Goal: Task Accomplishment & Management: Manage account settings

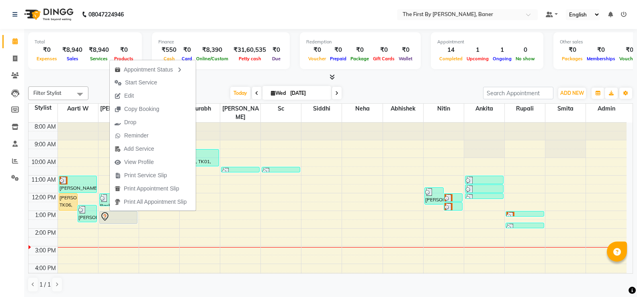
click at [127, 81] on span "Start Service" at bounding box center [141, 82] width 32 height 8
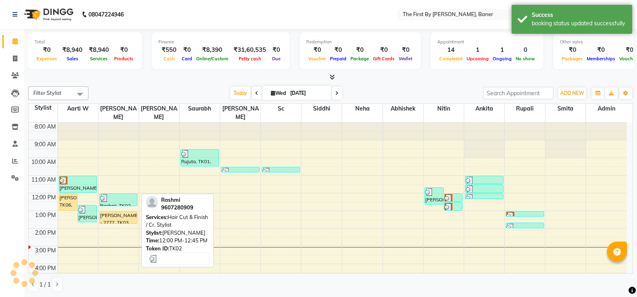
click at [105, 194] on img at bounding box center [104, 198] width 8 height 8
select select "3"
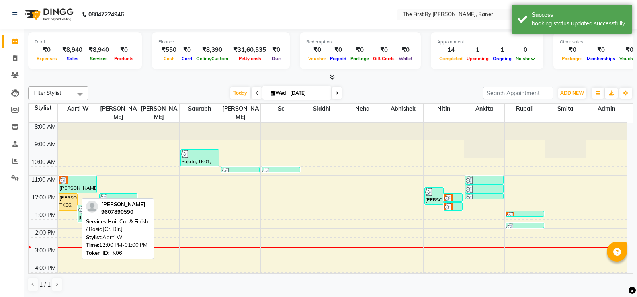
click at [72, 194] on div "[PERSON_NAME], TK06, 12:00 PM-01:00 PM, Hair Cut & Finish / Basic [Cr. Dir.]" at bounding box center [68, 202] width 18 height 16
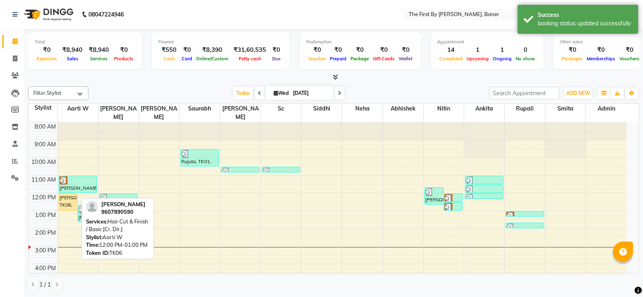
select select "1"
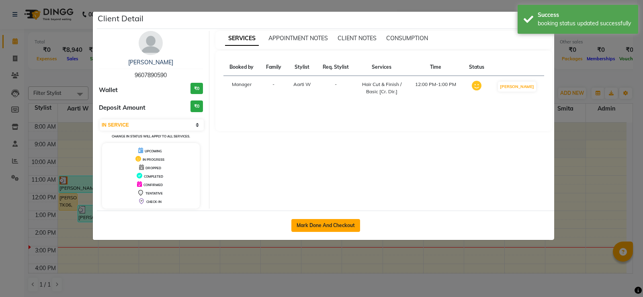
click at [331, 219] on button "Mark Done And Checkout" at bounding box center [325, 225] width 69 height 13
select select "service"
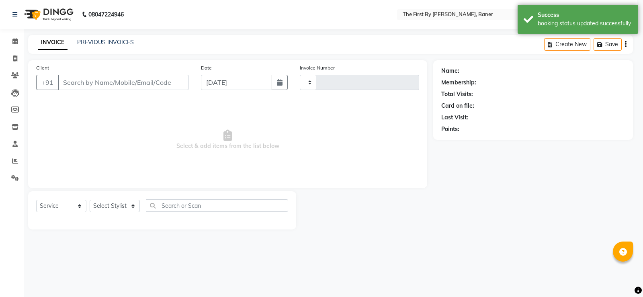
type input "2371"
select select "6411"
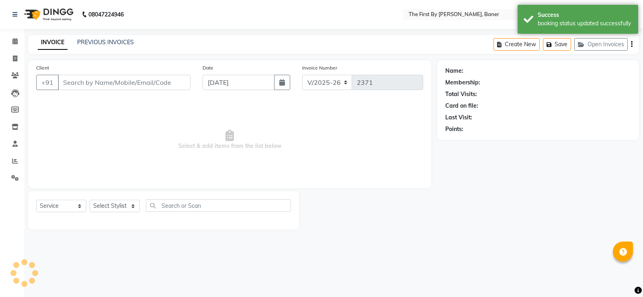
type input "96******90"
select select "49005"
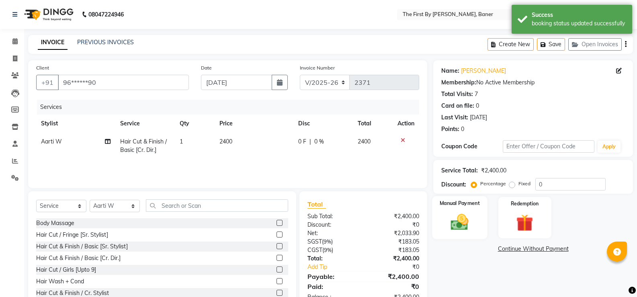
click at [473, 223] on img at bounding box center [459, 222] width 29 height 21
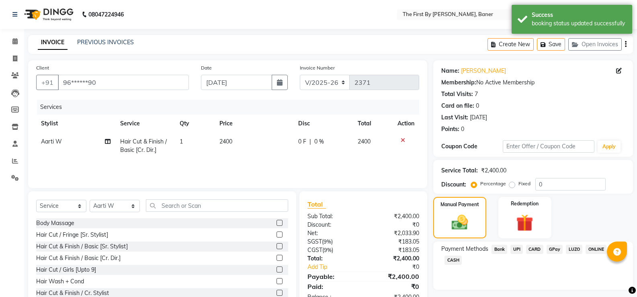
scroll to position [25, 0]
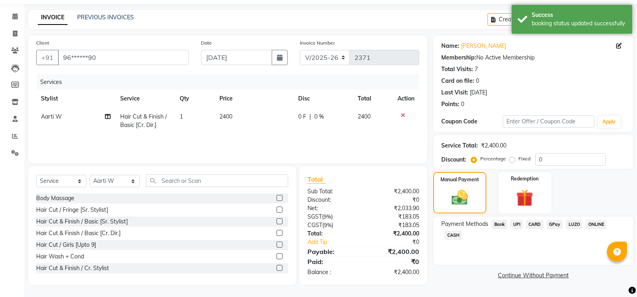
click at [510, 223] on div "UPI" at bounding box center [515, 225] width 16 height 11
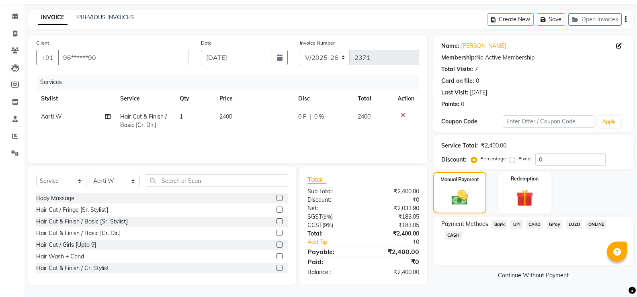
click at [515, 225] on span "UPI" at bounding box center [517, 224] width 12 height 9
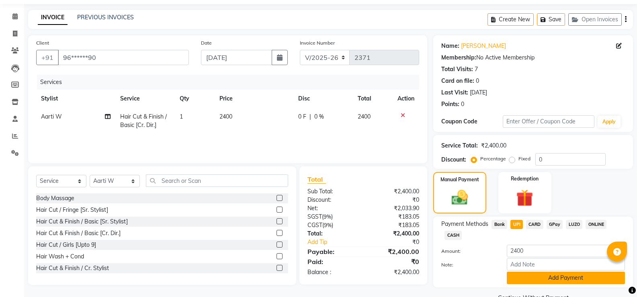
click at [531, 279] on button "Add Payment" at bounding box center [566, 278] width 118 height 12
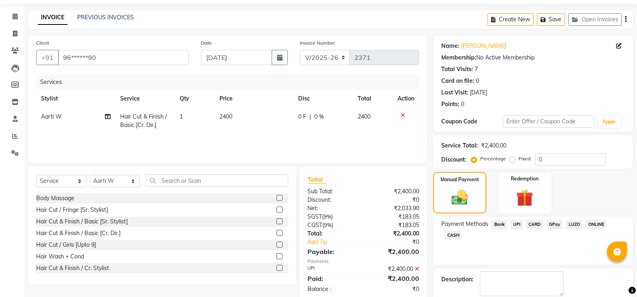
scroll to position [67, 0]
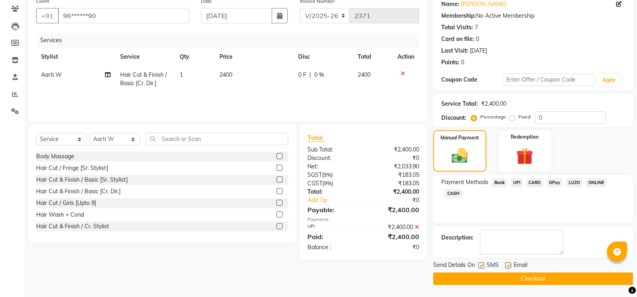
click at [534, 284] on button "Checkout" at bounding box center [533, 279] width 200 height 12
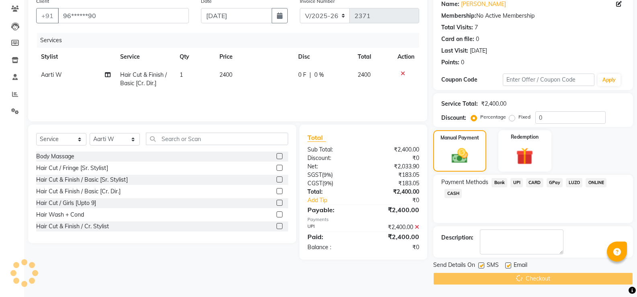
click at [534, 282] on div "Checkout" at bounding box center [533, 279] width 200 height 12
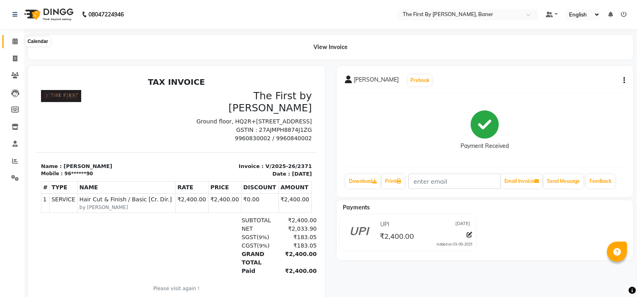
click at [19, 40] on span at bounding box center [15, 41] width 14 height 9
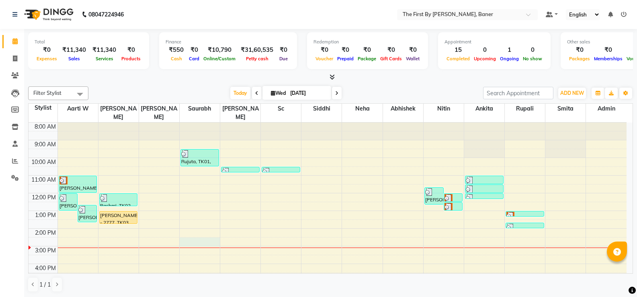
click at [187, 236] on div "8:00 AM 9:00 AM 10:00 AM 11:00 AM 12:00 PM 1:00 PM 2:00 PM 3:00 PM 4:00 PM 5:00…" at bounding box center [328, 238] width 598 height 230
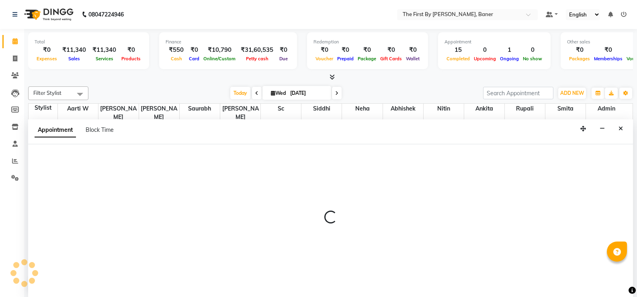
scroll to position [0, 0]
select select "49037"
select select "870"
select select "tentative"
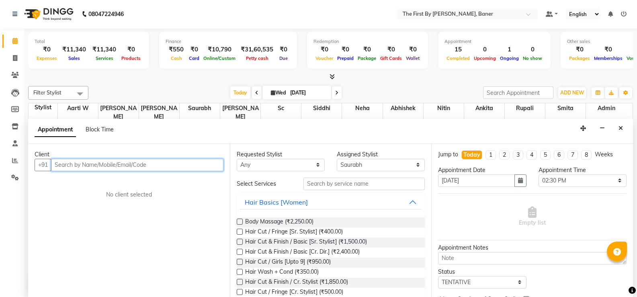
paste input "9350536379"
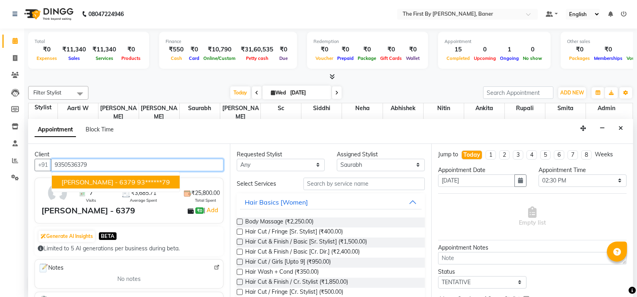
drag, startPoint x: 93, startPoint y: 185, endPoint x: 211, endPoint y: 183, distance: 118.6
click at [96, 184] on span "[PERSON_NAME] - 6379" at bounding box center [99, 182] width 74 height 8
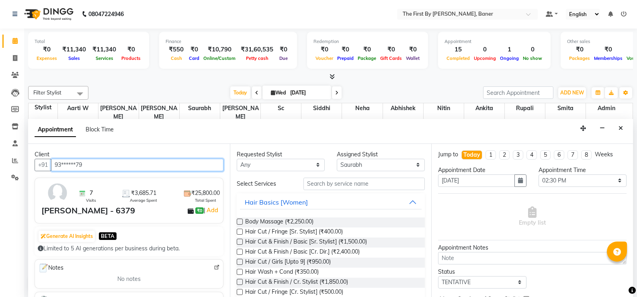
type input "93******79"
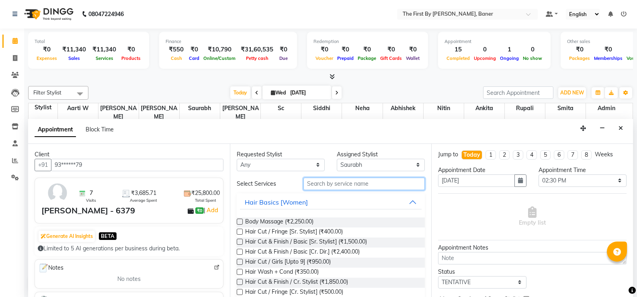
click at [379, 186] on input "text" at bounding box center [364, 184] width 121 height 12
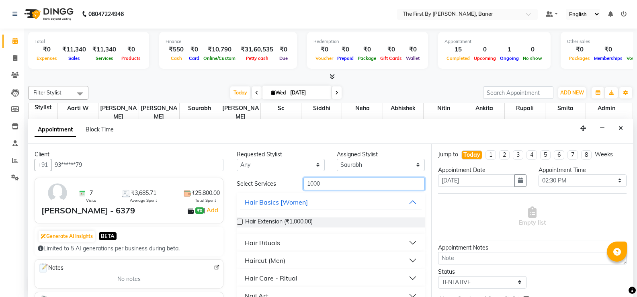
type input "1000"
click at [279, 244] on div "Hair Rituals" at bounding box center [262, 243] width 35 height 10
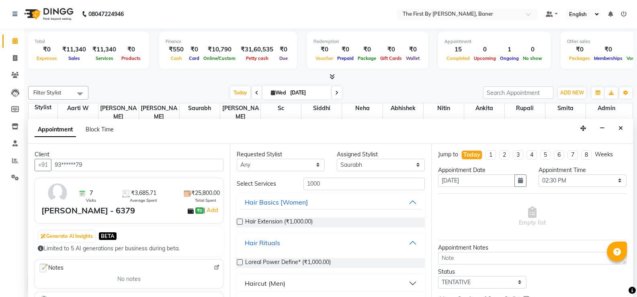
click at [279, 244] on div "Hair Rituals" at bounding box center [262, 243] width 35 height 10
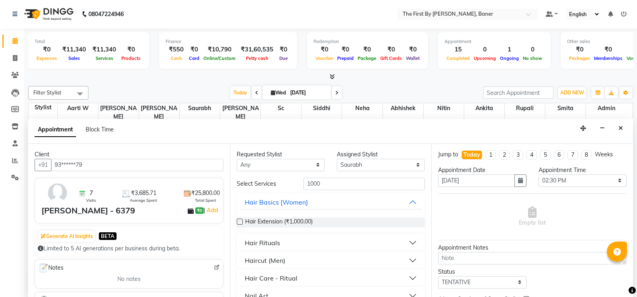
click at [273, 265] on div "Haircut (Men)" at bounding box center [265, 261] width 41 height 10
click at [278, 276] on span "Haircut (Men) - Senior Stylist (₹1,000.00)" at bounding box center [297, 281] width 105 height 10
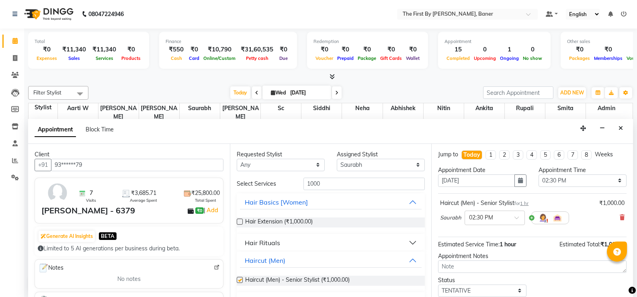
checkbox input "false"
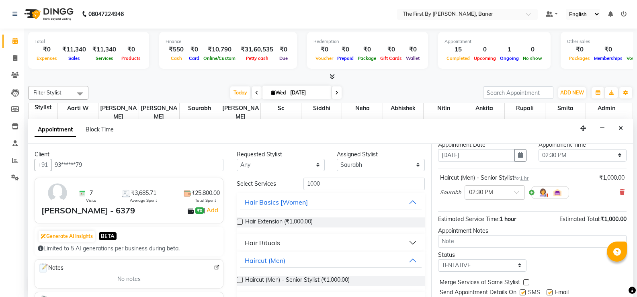
scroll to position [51, 0]
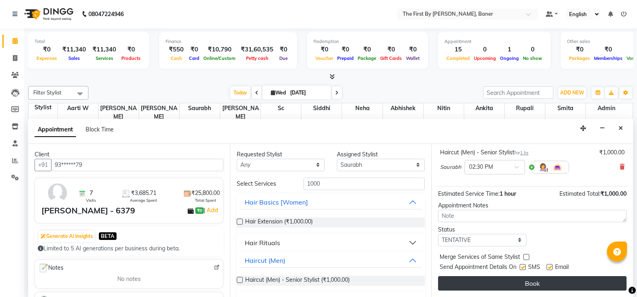
click at [520, 282] on button "Book" at bounding box center [532, 283] width 189 height 14
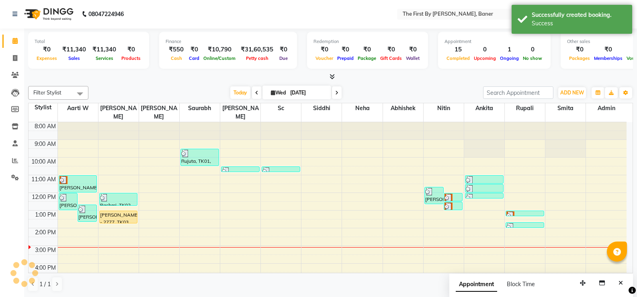
scroll to position [0, 0]
click at [196, 228] on div "8:00 AM 9:00 AM 10:00 AM 11:00 AM 12:00 PM 1:00 PM 2:00 PM 3:00 PM 4:00 PM 5:00…" at bounding box center [328, 238] width 598 height 230
select select "49037"
select select "840"
select select "tentative"
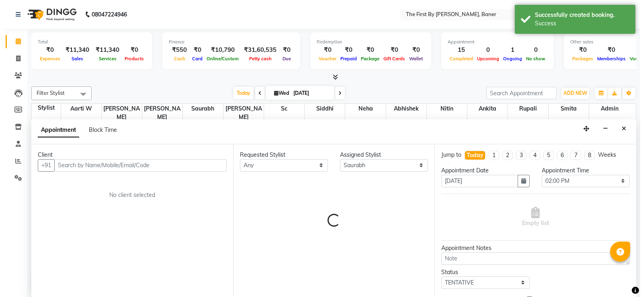
scroll to position [0, 0]
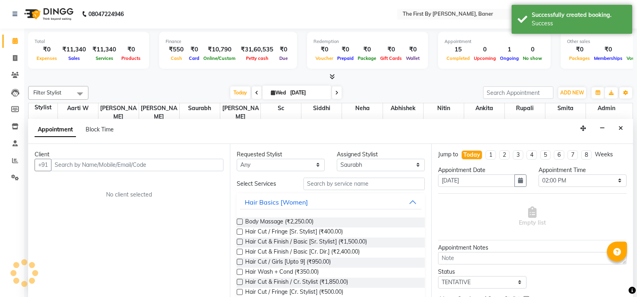
click at [616, 129] on button "Close" at bounding box center [621, 128] width 12 height 12
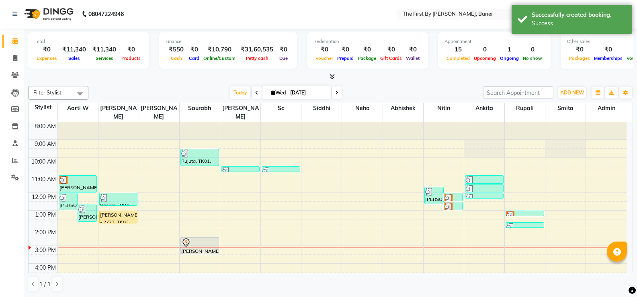
click at [200, 238] on div at bounding box center [199, 243] width 37 height 10
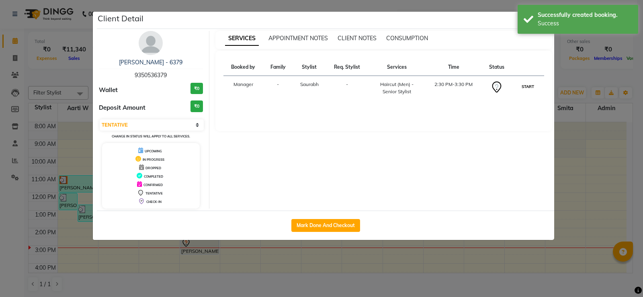
click at [521, 88] on button "START" at bounding box center [528, 87] width 16 height 10
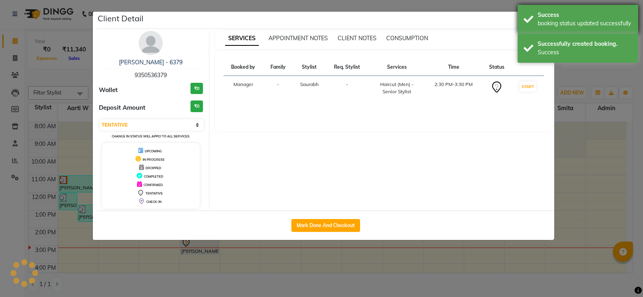
select select "1"
drag, startPoint x: 539, startPoint y: 28, endPoint x: 539, endPoint y: 23, distance: 4.8
click at [539, 27] on div "Success booking status updated successfully" at bounding box center [578, 19] width 121 height 29
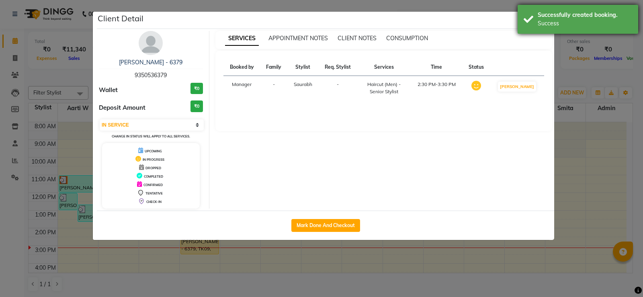
click at [546, 16] on div "Successfully created booking." at bounding box center [585, 15] width 94 height 8
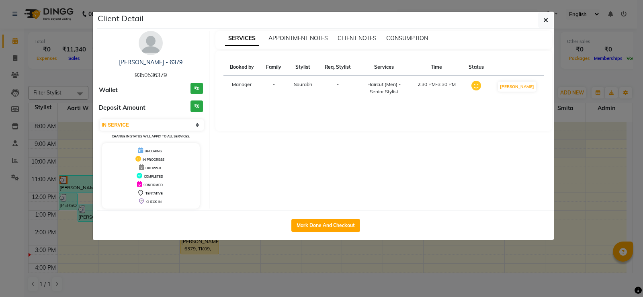
click at [554, 19] on ngb-modal-window "Client Detail [PERSON_NAME] - 6379 9350536379 Wallet ₹0 Deposit Amount ₹0 Selec…" at bounding box center [321, 148] width 643 height 297
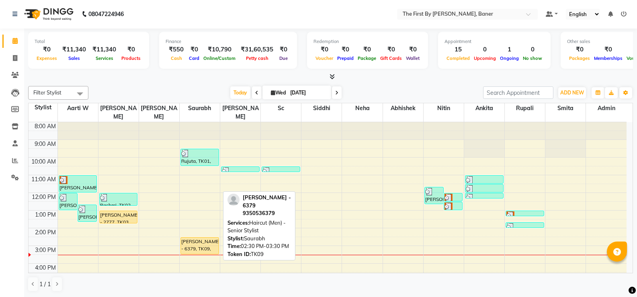
click at [190, 238] on div "[PERSON_NAME] - 6379, TK09, 02:30 PM-03:30 PM, Haircut (Men) - Senior Stylist" at bounding box center [200, 246] width 38 height 16
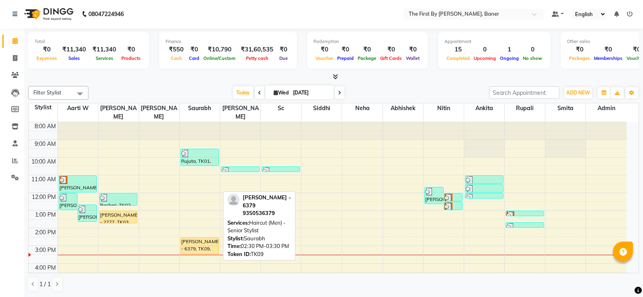
select select "1"
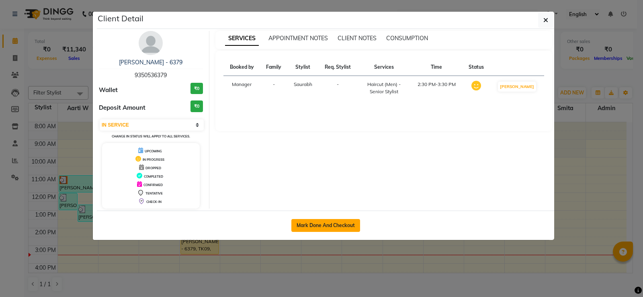
click at [317, 223] on button "Mark Done And Checkout" at bounding box center [325, 225] width 69 height 13
select select "6411"
select select "service"
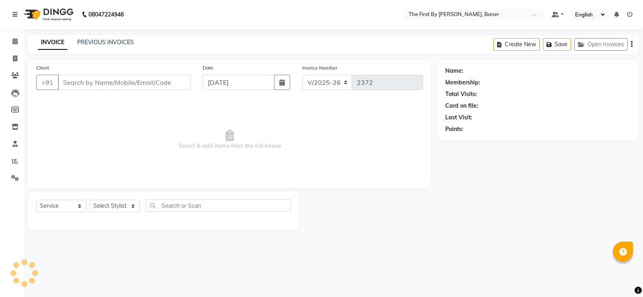
type input "93******79"
select select "49037"
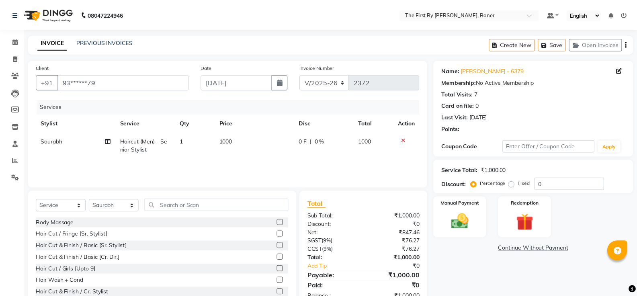
scroll to position [25, 0]
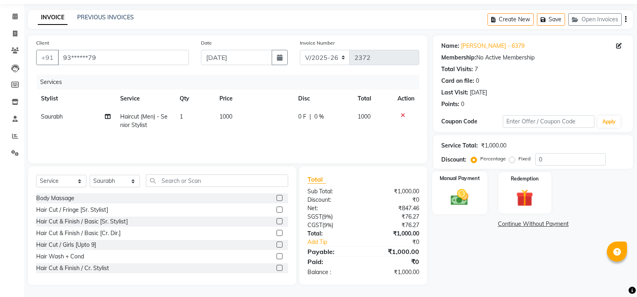
click at [472, 205] on img at bounding box center [459, 197] width 29 height 21
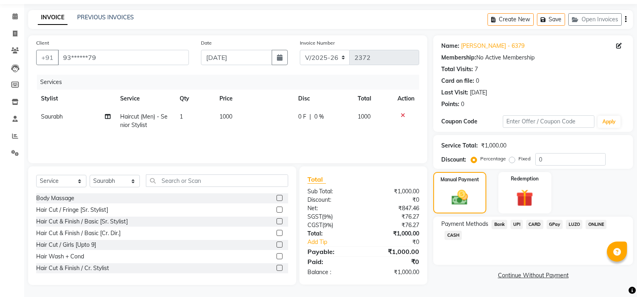
click at [524, 226] on div "CARD" at bounding box center [533, 225] width 21 height 11
click at [516, 223] on span "UPI" at bounding box center [517, 224] width 12 height 9
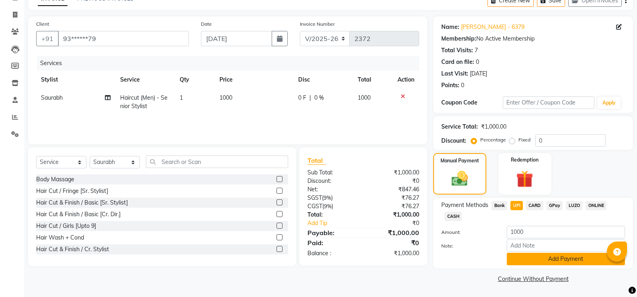
click at [519, 261] on button "Add Payment" at bounding box center [566, 259] width 118 height 12
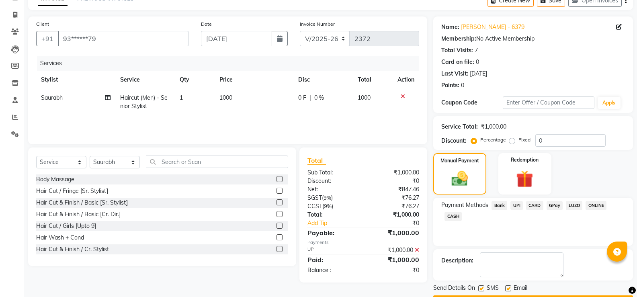
scroll to position [67, 0]
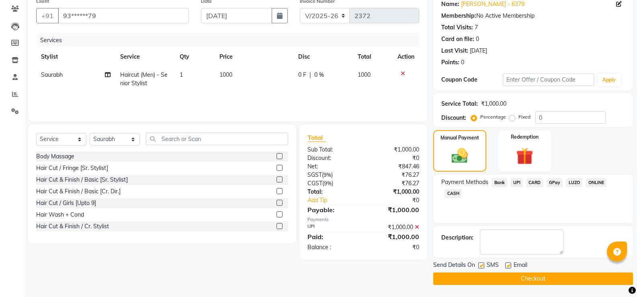
drag, startPoint x: 519, startPoint y: 264, endPoint x: 498, endPoint y: 274, distance: 22.8
click at [517, 266] on span "Email" at bounding box center [521, 266] width 14 height 10
drag, startPoint x: 502, startPoint y: 267, endPoint x: 506, endPoint y: 268, distance: 4.0
click at [505, 268] on div "SMS" at bounding box center [491, 266] width 27 height 10
click at [507, 267] on label at bounding box center [508, 266] width 6 height 6
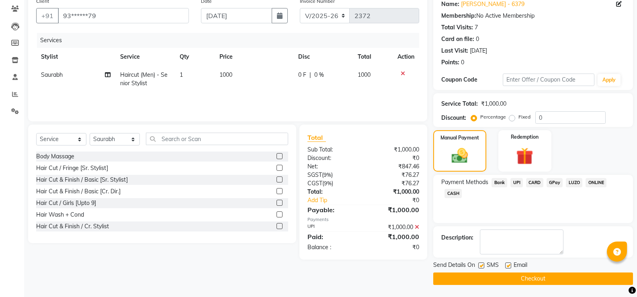
click at [507, 267] on input "checkbox" at bounding box center [507, 265] width 5 height 5
checkbox input "false"
click at [486, 267] on div "SMS" at bounding box center [491, 266] width 27 height 10
click at [485, 267] on div "SMS" at bounding box center [491, 266] width 27 height 10
click at [482, 267] on label at bounding box center [481, 266] width 6 height 6
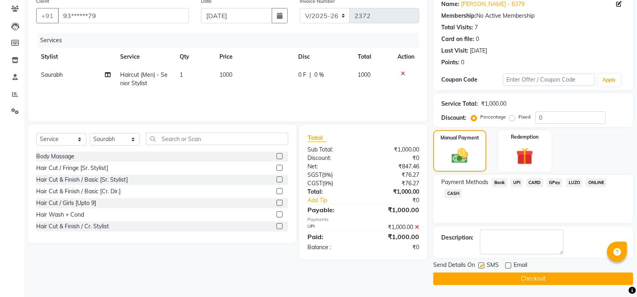
click at [482, 267] on input "checkbox" at bounding box center [480, 265] width 5 height 5
checkbox input "false"
click at [483, 279] on button "Checkout" at bounding box center [533, 279] width 200 height 12
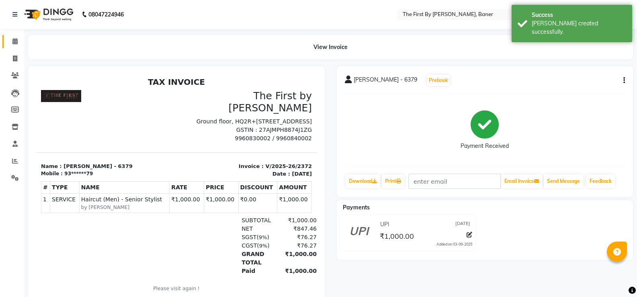
click at [8, 37] on link "Calendar" at bounding box center [11, 41] width 19 height 13
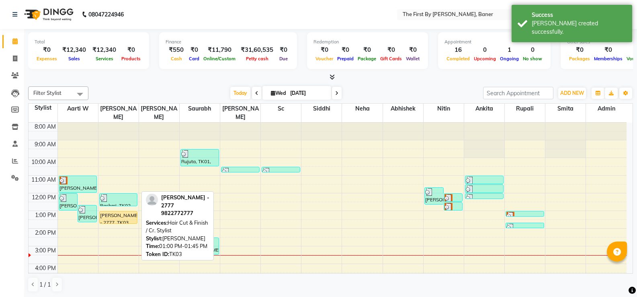
click at [119, 211] on div "[PERSON_NAME] - 2777, TK03, 01:00 PM-01:45 PM, Hair Cut & Finish / Cr. Stylist" at bounding box center [119, 217] width 38 height 12
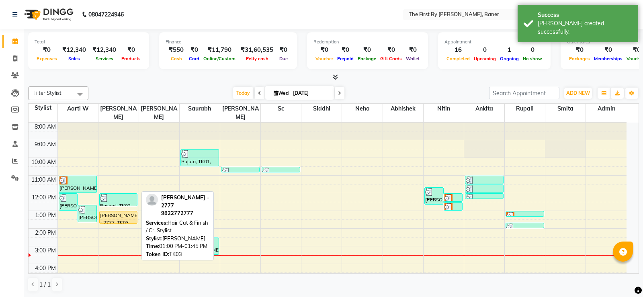
select select "1"
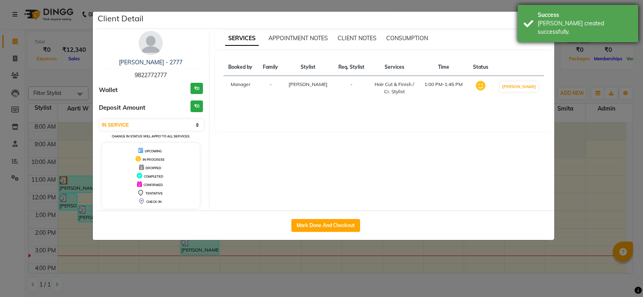
click at [587, 1] on ngb-modal-window "Client Detail [PERSON_NAME] - 2777 9822772777 Wallet ₹0 Deposit Amount ₹0 Selec…" at bounding box center [321, 148] width 643 height 297
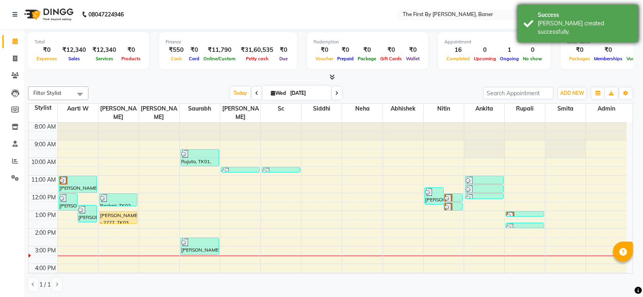
click at [542, 18] on div "Success" at bounding box center [585, 15] width 94 height 8
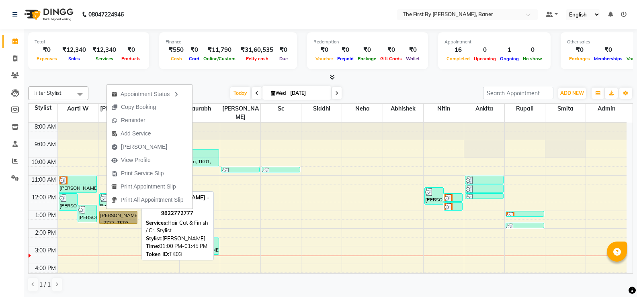
click at [129, 222] on div at bounding box center [119, 223] width 38 height 3
select select "1"
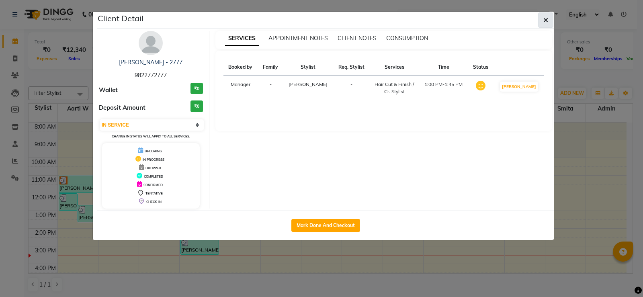
click at [549, 21] on button "button" at bounding box center [545, 19] width 15 height 15
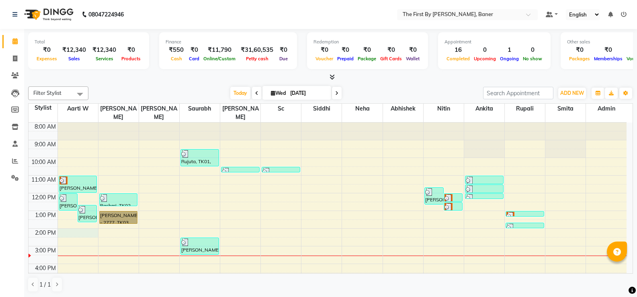
click at [64, 224] on div "8:00 AM 9:00 AM 10:00 AM 11:00 AM 12:00 PM 1:00 PM 2:00 PM 3:00 PM 4:00 PM 5:00…" at bounding box center [328, 238] width 598 height 230
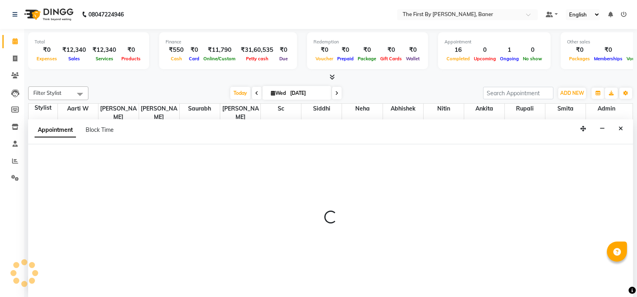
scroll to position [0, 0]
select select "49005"
select select "840"
select select "tentative"
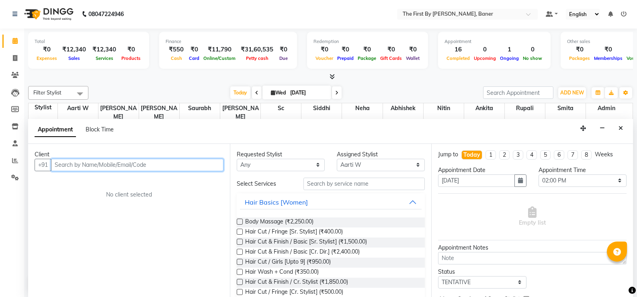
paste input "[PERSON_NAME]"
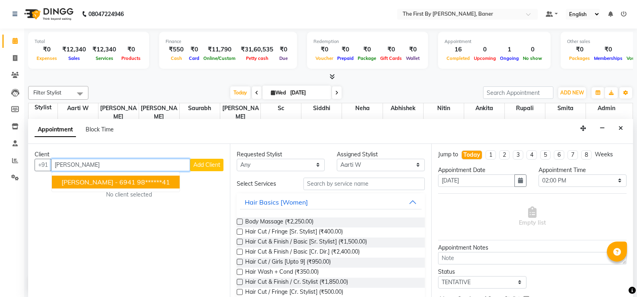
click at [83, 180] on span "[PERSON_NAME] - 6941" at bounding box center [99, 182] width 74 height 8
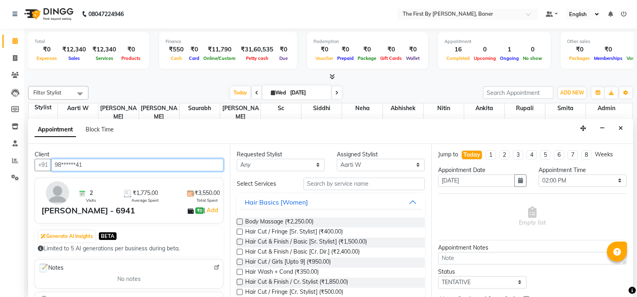
type input "98******41"
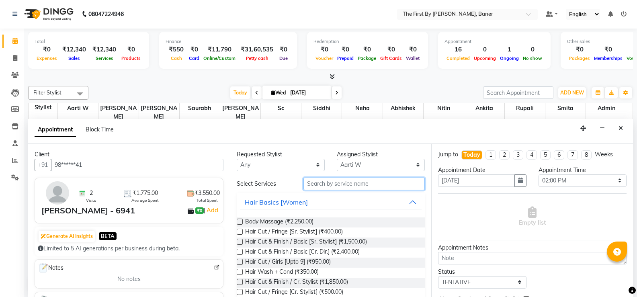
click at [369, 180] on input "text" at bounding box center [364, 184] width 121 height 12
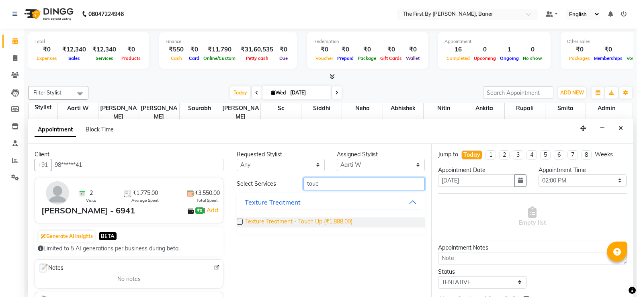
type input "touc"
click at [332, 218] on span "Texture Treatment - Touch Up (₹1,888.00)" at bounding box center [298, 222] width 107 height 10
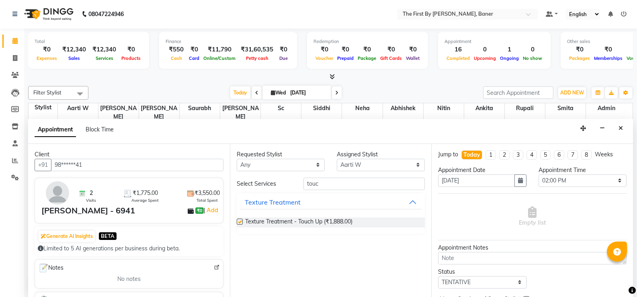
checkbox input "false"
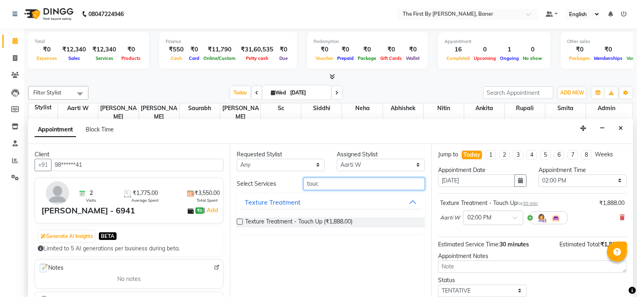
click at [316, 183] on input "touc" at bounding box center [364, 184] width 121 height 12
type input "2400"
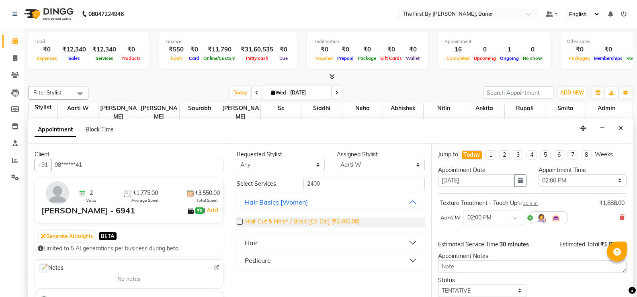
click at [307, 223] on span "Hair Cut & Finish / Basic [Cr. Dir.] (₹2,400.00)" at bounding box center [302, 222] width 115 height 10
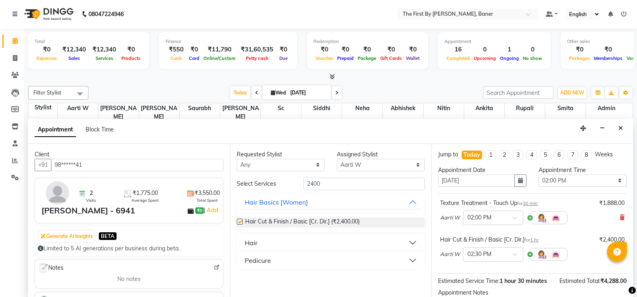
checkbox input "false"
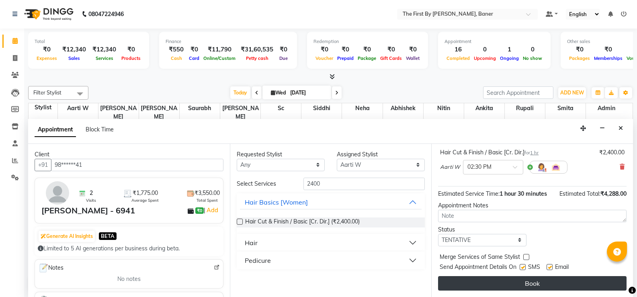
click at [505, 279] on button "Book" at bounding box center [532, 283] width 189 height 14
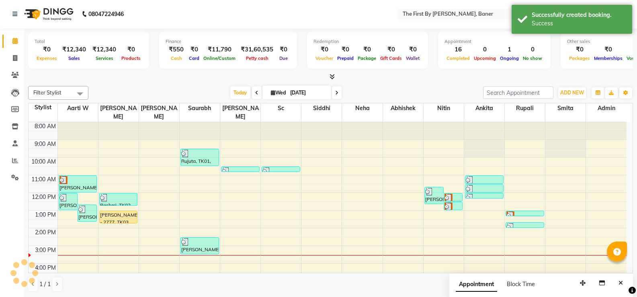
scroll to position [0, 0]
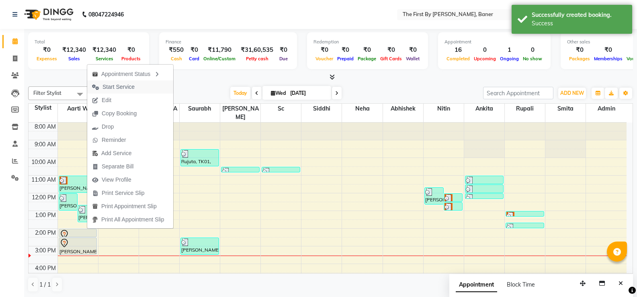
click at [117, 83] on span "Start Service" at bounding box center [119, 87] width 32 height 8
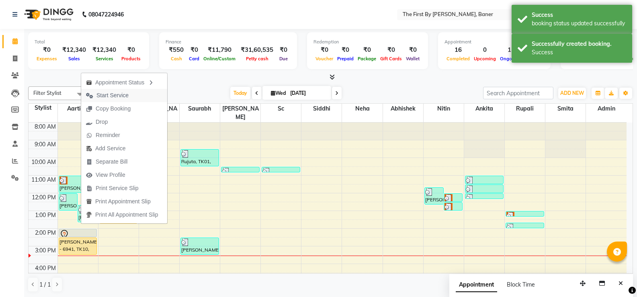
click at [109, 93] on span "Start Service" at bounding box center [112, 95] width 32 height 8
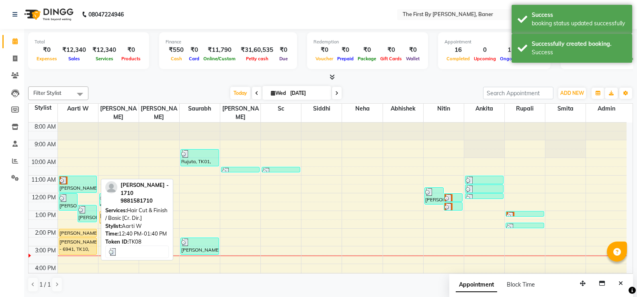
click at [92, 207] on div "[PERSON_NAME] - 1710, TK08, 12:40 PM-01:40 PM, Hair Cut & Finish / Basic [Cr. D…" at bounding box center [87, 213] width 18 height 16
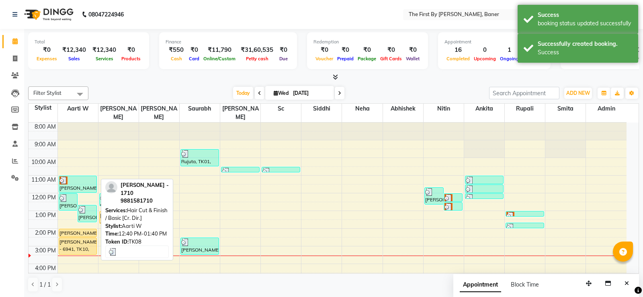
select select "3"
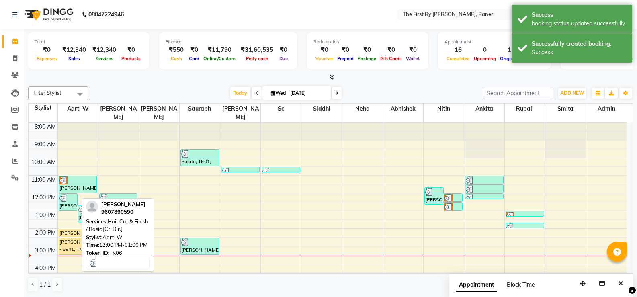
click at [60, 194] on div "[PERSON_NAME], TK06, 12:00 PM-01:00 PM, Hair Cut & Finish / Basic [Cr. Dir.]" at bounding box center [68, 202] width 18 height 16
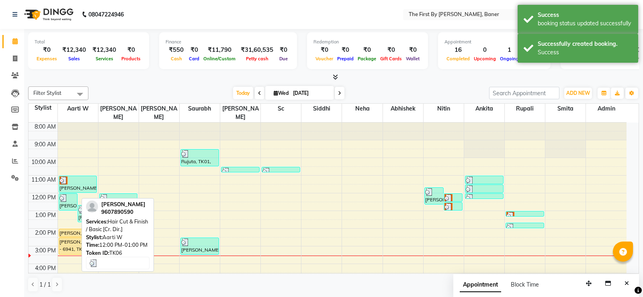
select select "3"
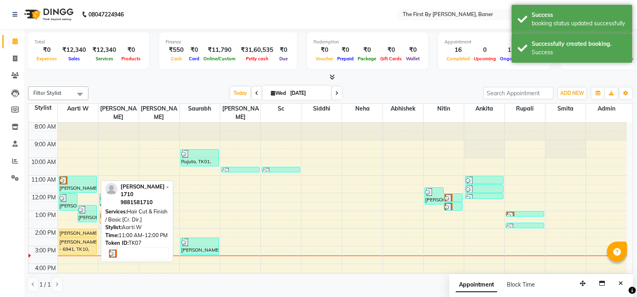
click at [72, 178] on div "[PERSON_NAME] - 1710, TK07, 11:00 AM-12:00 PM, Hair Cut & Finish / Basic [Cr. D…" at bounding box center [78, 184] width 38 height 16
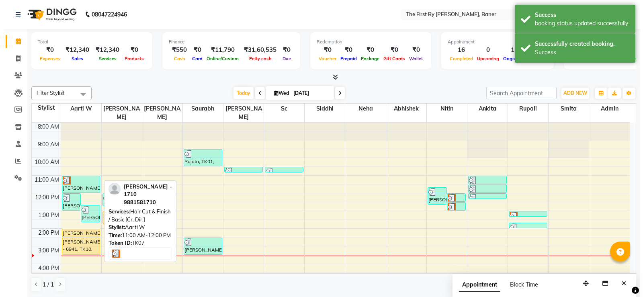
select select "3"
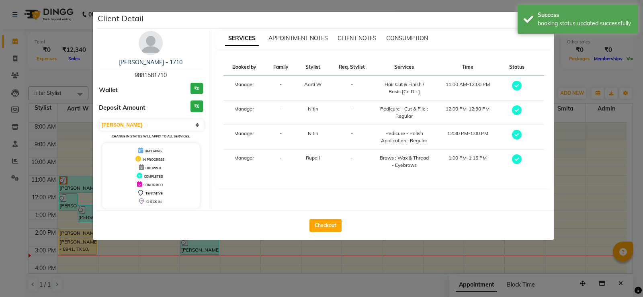
click at [533, 48] on div "Successfully created booking. Success" at bounding box center [578, 48] width 121 height 29
drag, startPoint x: 531, startPoint y: 24, endPoint x: 384, endPoint y: 72, distance: 154.6
click at [531, 25] on div "Success booking status updated successfully" at bounding box center [578, 19] width 121 height 29
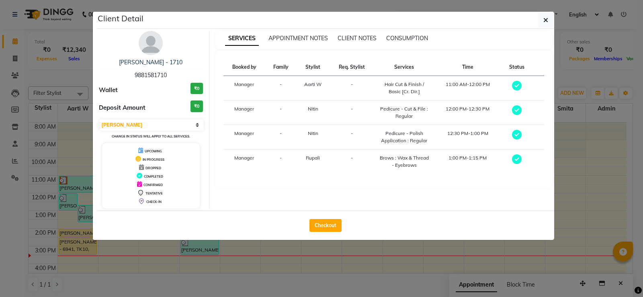
drag, startPoint x: 546, startPoint y: 24, endPoint x: 460, endPoint y: 47, distance: 89.1
click at [545, 24] on button "button" at bounding box center [545, 19] width 15 height 15
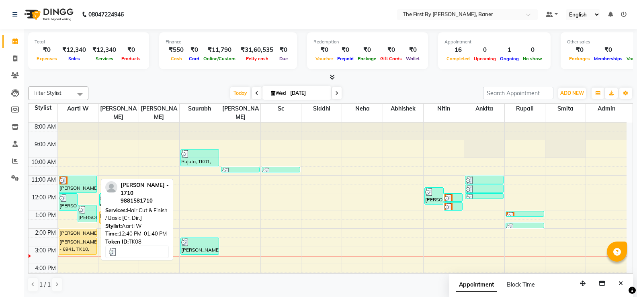
click at [92, 206] on div at bounding box center [87, 210] width 18 height 8
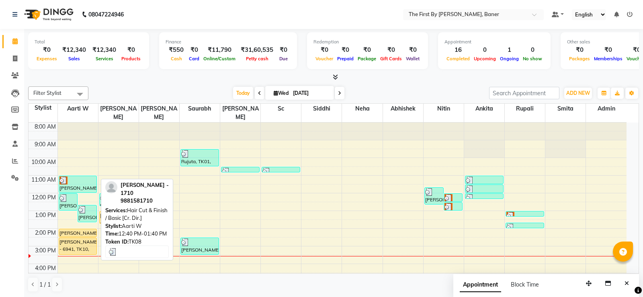
select select "3"
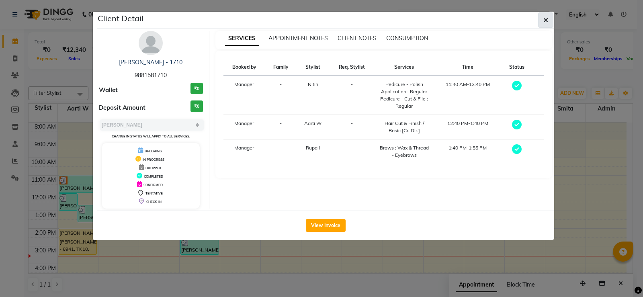
click at [544, 20] on icon "button" at bounding box center [546, 20] width 5 height 6
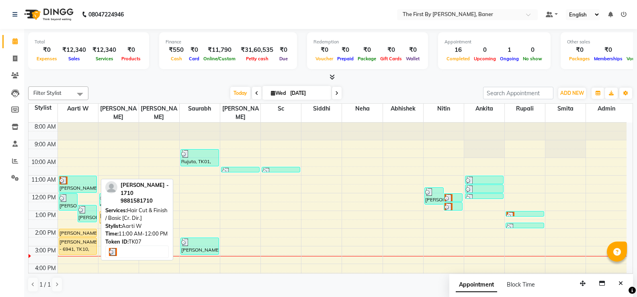
click at [72, 176] on div at bounding box center [77, 180] width 37 height 8
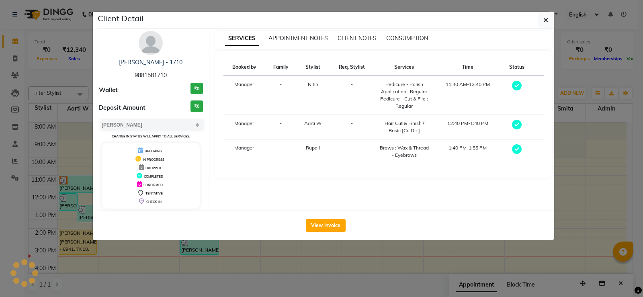
click at [148, 126] on select "Select MARK DONE UPCOMING" at bounding box center [152, 124] width 104 height 11
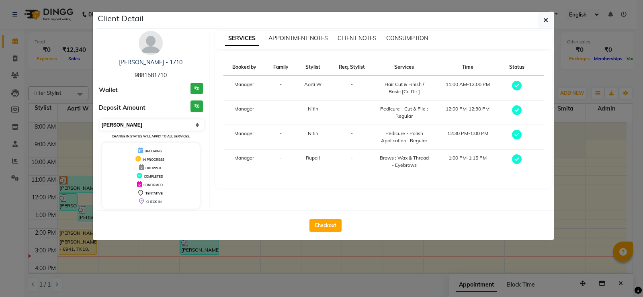
select select "5"
click at [100, 119] on select "Select MARK DONE UPCOMING" at bounding box center [152, 124] width 104 height 11
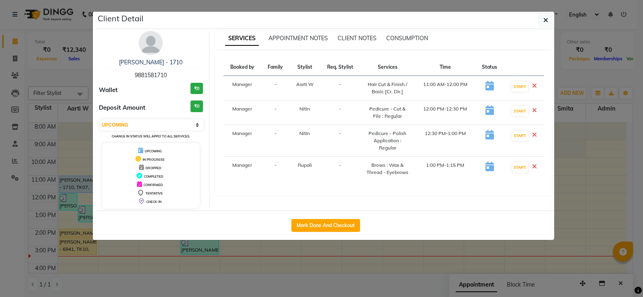
click at [548, 17] on icon "button" at bounding box center [546, 20] width 5 height 6
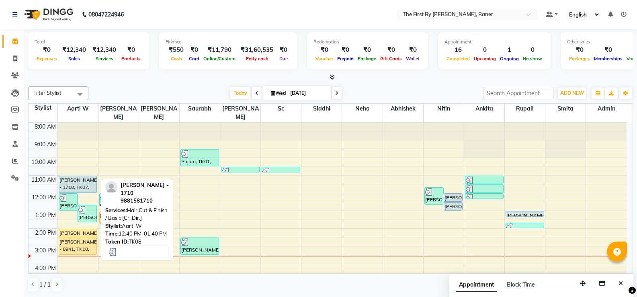
click at [86, 209] on div "[PERSON_NAME] - 1710, TK08, 12:40 PM-01:40 PM, Hair Cut & Finish / Basic [Cr. D…" at bounding box center [87, 213] width 18 height 16
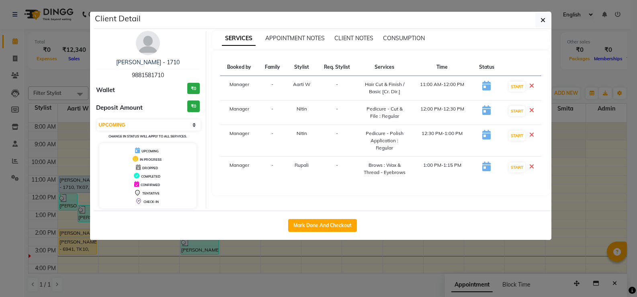
select select "3"
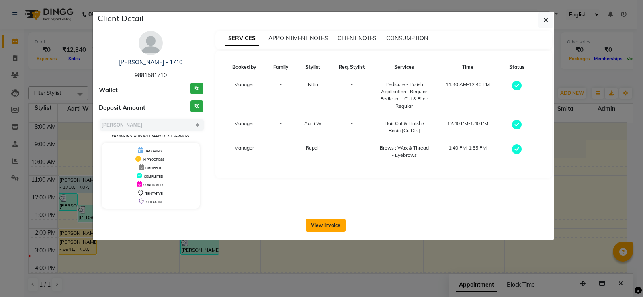
click at [328, 222] on button "View Invoice" at bounding box center [326, 225] width 40 height 13
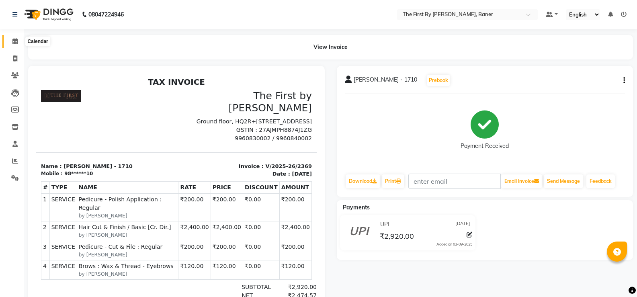
click at [12, 40] on icon at bounding box center [14, 41] width 5 height 6
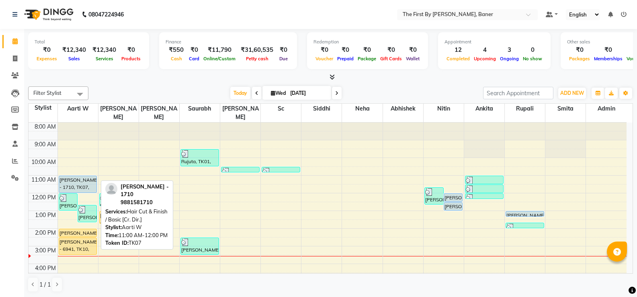
click at [70, 176] on div "[PERSON_NAME] - 1710, TK07, 11:00 AM-12:00 PM, Hair Cut & Finish / Basic [Cr. D…" at bounding box center [78, 184] width 38 height 16
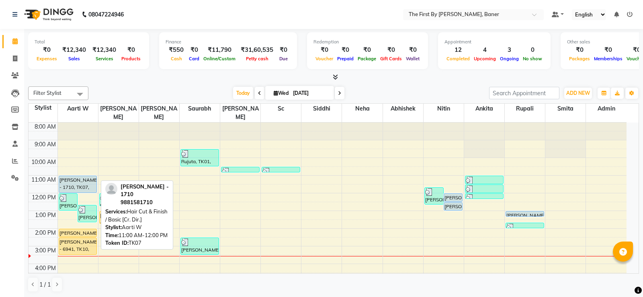
select select "5"
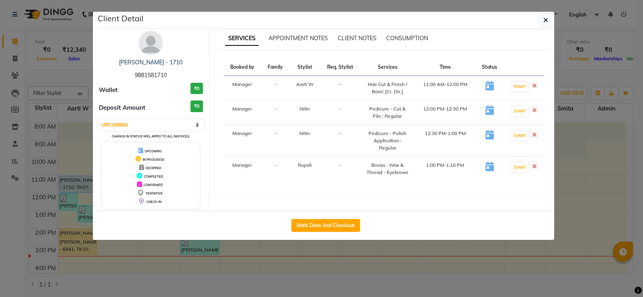
click at [533, 85] on icon at bounding box center [534, 85] width 5 height 6
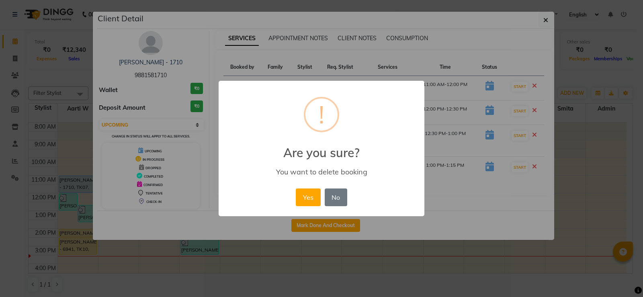
drag, startPoint x: 316, startPoint y: 196, endPoint x: 474, endPoint y: 160, distance: 162.5
click at [316, 195] on button "Yes" at bounding box center [308, 198] width 25 height 18
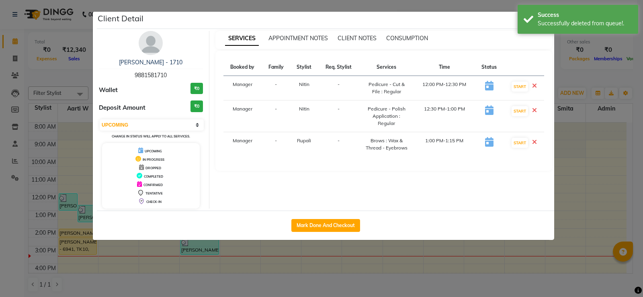
click at [534, 84] on icon at bounding box center [534, 85] width 5 height 6
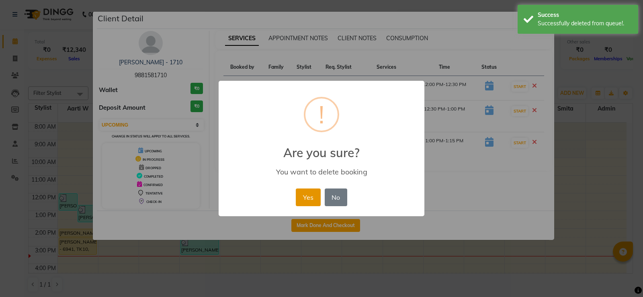
click at [316, 193] on button "Yes" at bounding box center [308, 198] width 25 height 18
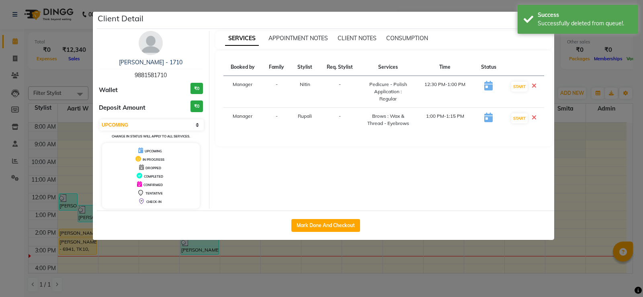
click at [534, 88] on icon at bounding box center [534, 85] width 5 height 6
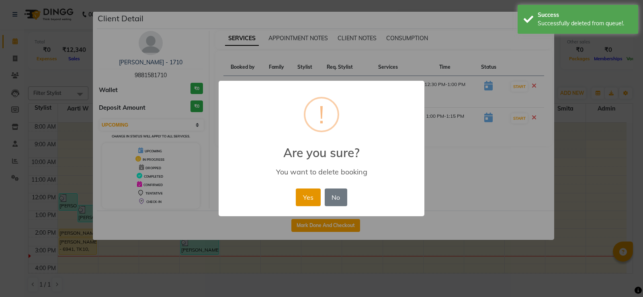
click at [317, 197] on button "Yes" at bounding box center [308, 198] width 25 height 18
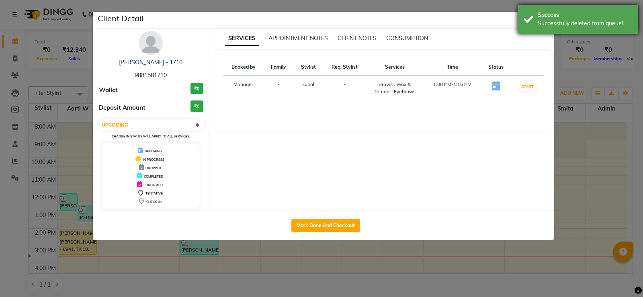
click at [529, 16] on div "Success Successfully deleted from queue!." at bounding box center [578, 19] width 121 height 29
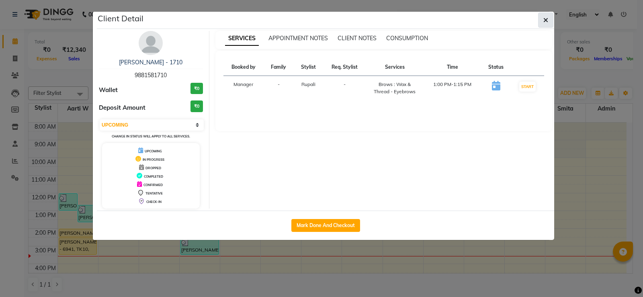
click at [542, 14] on button "button" at bounding box center [545, 19] width 15 height 15
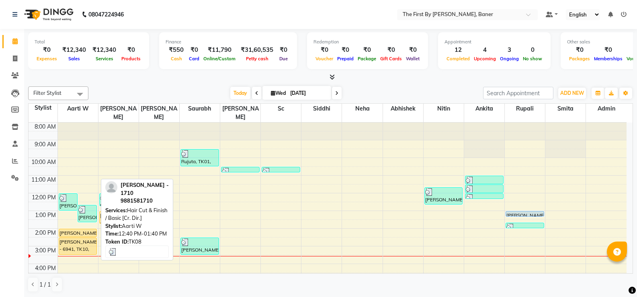
click at [84, 206] on img at bounding box center [82, 210] width 8 height 8
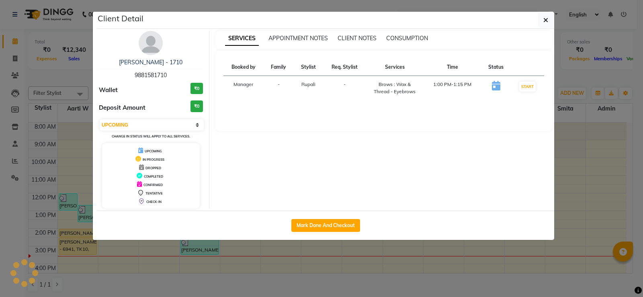
select select "3"
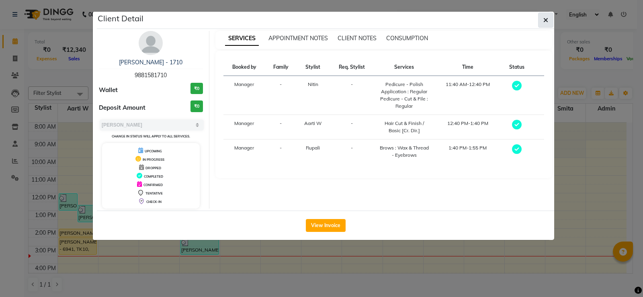
click at [544, 18] on icon "button" at bounding box center [546, 20] width 5 height 6
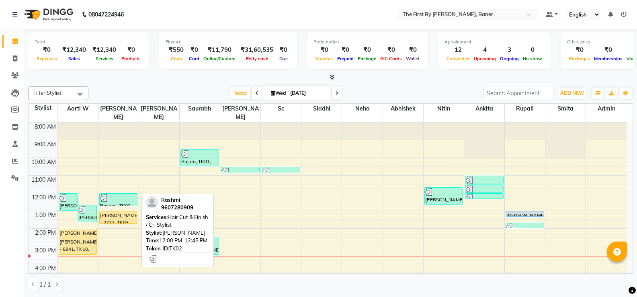
click at [112, 194] on div at bounding box center [118, 198] width 37 height 8
select select "3"
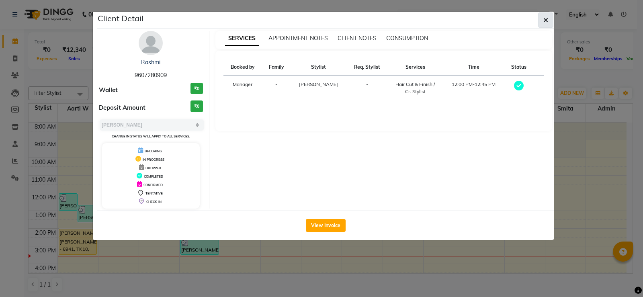
click at [542, 9] on ngb-modal-window "Client Detail Rashmi 9607280909 Wallet ₹0 Deposit Amount ₹0 Select MARK DONE UP…" at bounding box center [321, 148] width 643 height 297
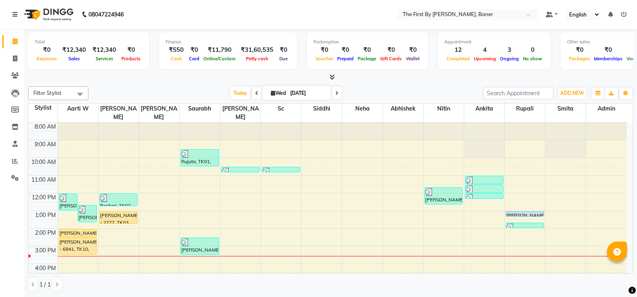
click at [476, 233] on div "8:00 AM 9:00 AM 10:00 AM 11:00 AM 12:00 PM 1:00 PM 2:00 PM 3:00 PM 4:00 PM 5:00…" at bounding box center [328, 238] width 598 height 230
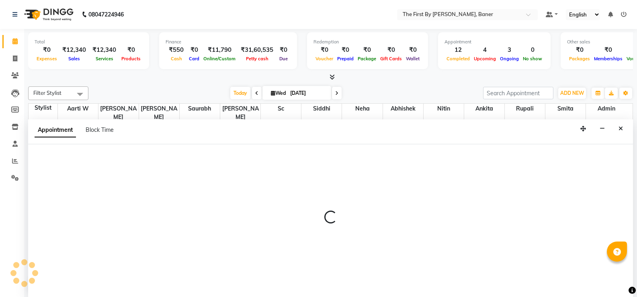
select select "49033"
select select "870"
select select "tentative"
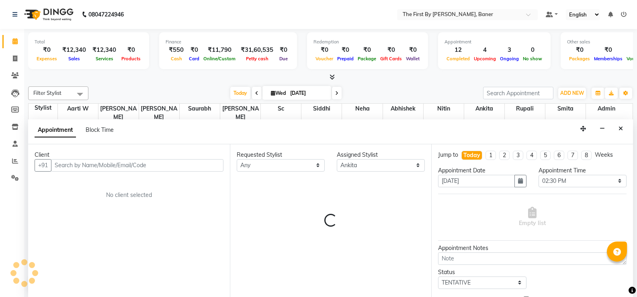
scroll to position [0, 0]
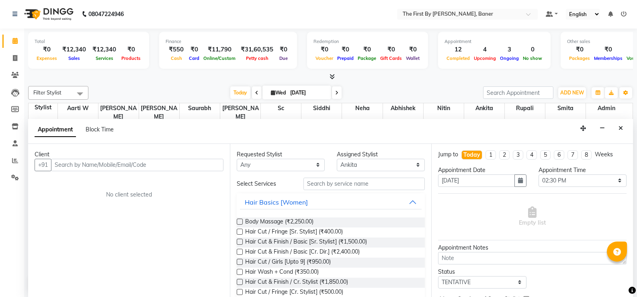
click at [126, 168] on input "text" at bounding box center [137, 165] width 172 height 12
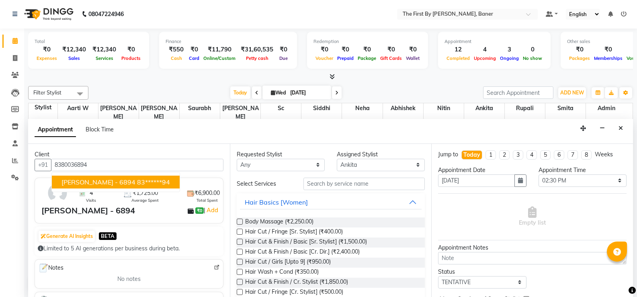
click at [88, 185] on span "[PERSON_NAME] - 6894" at bounding box center [99, 182] width 74 height 8
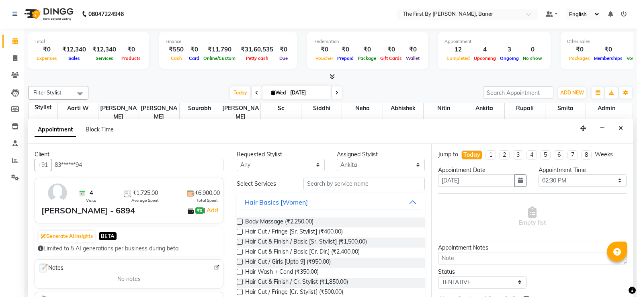
type input "83******94"
click at [332, 187] on input "text" at bounding box center [364, 184] width 121 height 12
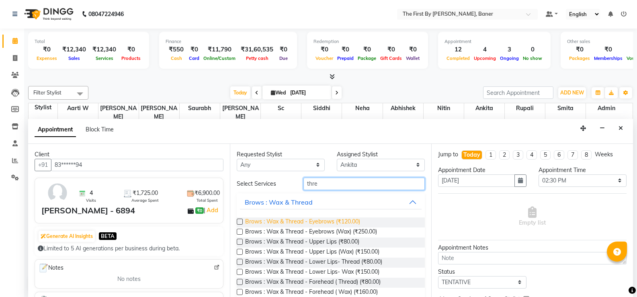
type input "thre"
click at [297, 218] on span "Brows : Wax & Thread - Eyebrows (₹120.00)" at bounding box center [302, 222] width 115 height 10
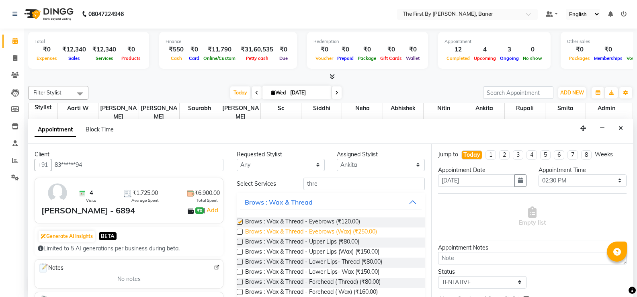
checkbox input "false"
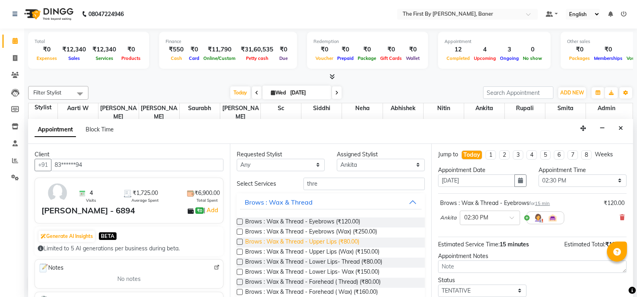
click at [301, 242] on span "Brows : Wax & Thread - Upper Lips (₹80.00)" at bounding box center [302, 243] width 114 height 10
checkbox input "false"
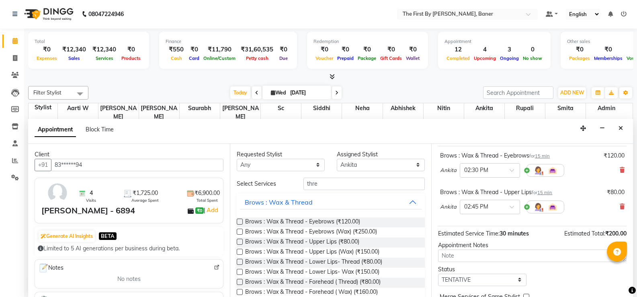
scroll to position [87, 0]
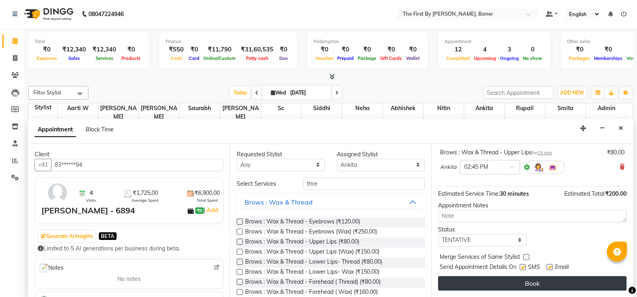
click at [485, 291] on div "Jump to [DATE] 1 2 3 4 5 6 7 8 Weeks Appointment Date [DATE] Appointment Time S…" at bounding box center [532, 220] width 202 height 153
click at [484, 289] on button "Book" at bounding box center [532, 283] width 189 height 14
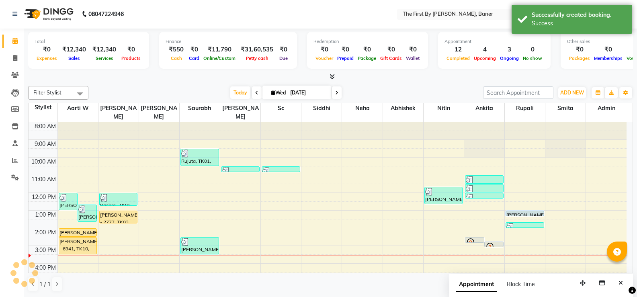
scroll to position [0, 0]
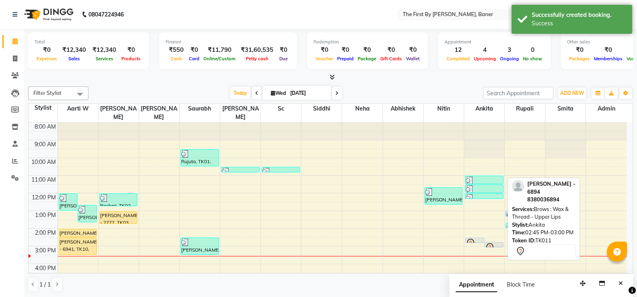
click at [495, 246] on div at bounding box center [494, 247] width 18 height 3
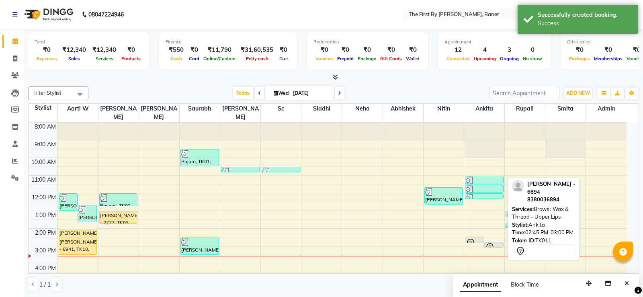
select select "7"
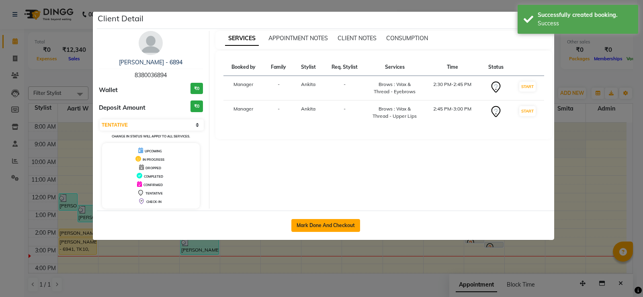
click at [343, 222] on button "Mark Done And Checkout" at bounding box center [325, 225] width 69 height 13
select select "service"
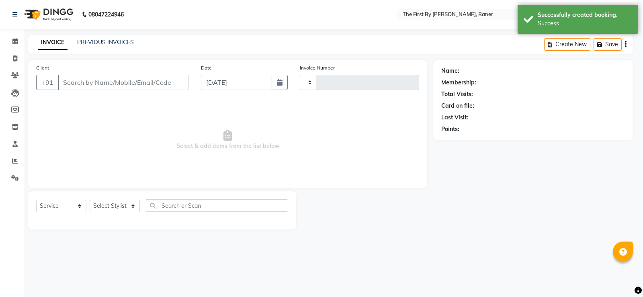
type input "2373"
select select "6411"
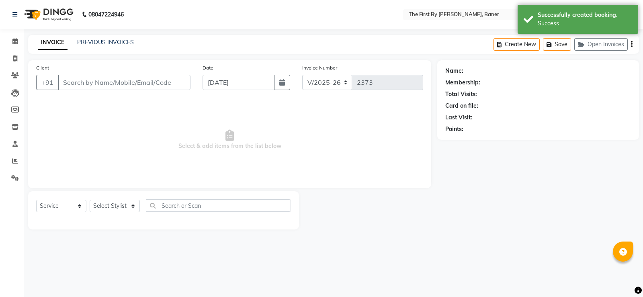
type input "83******94"
select select "49033"
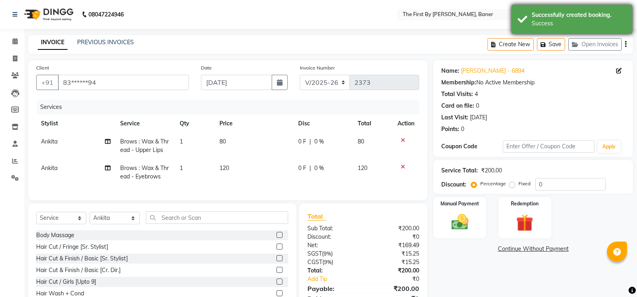
click at [548, 40] on button "Save" at bounding box center [551, 44] width 28 height 12
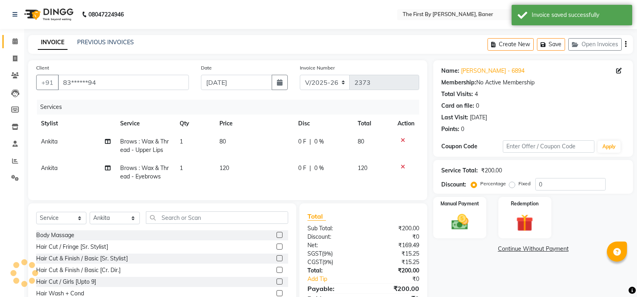
click at [6, 36] on link "Calendar" at bounding box center [11, 41] width 19 height 13
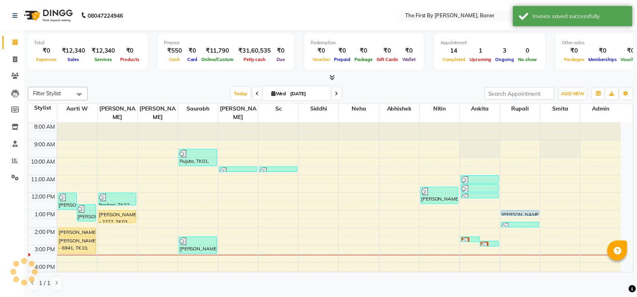
scroll to position [55, 0]
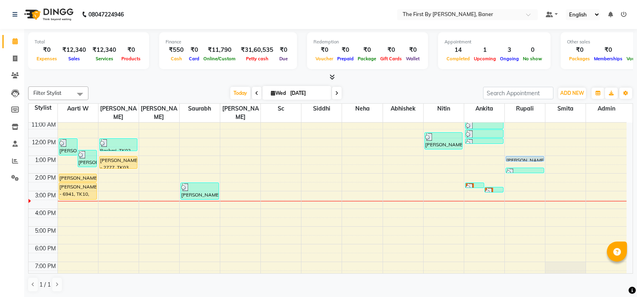
click at [65, 152] on div "8:00 AM 9:00 AM 10:00 AM 11:00 AM 12:00 PM 1:00 PM 2:00 PM 3:00 PM 4:00 PM 5:00…" at bounding box center [328, 183] width 598 height 230
select select "49005"
select select "tentative"
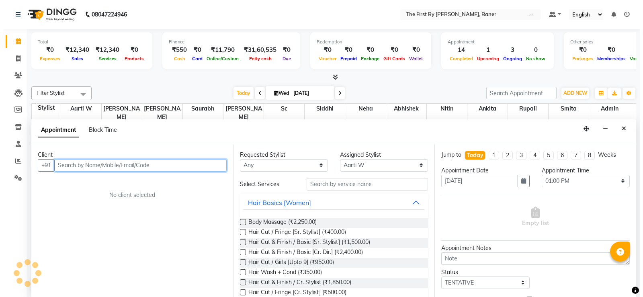
scroll to position [0, 0]
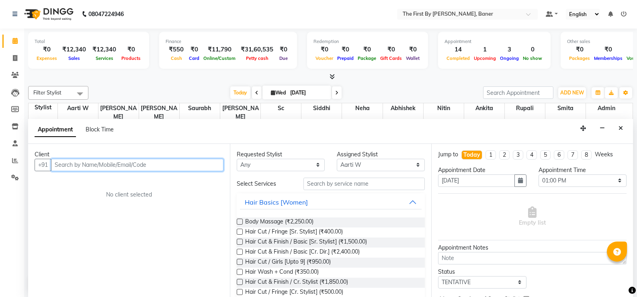
click at [91, 167] on input "text" at bounding box center [137, 165] width 172 height 12
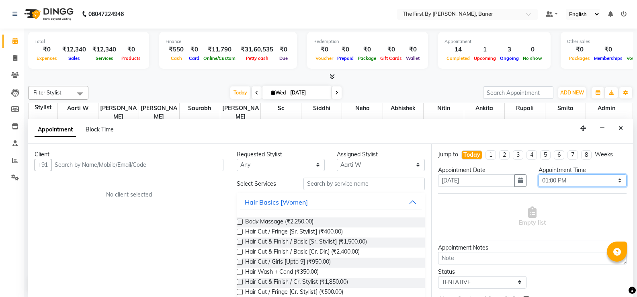
click at [548, 181] on select "Select 09:00 AM 09:15 AM 09:30 AM 09:45 AM 10:00 AM 10:15 AM 10:30 AM 10:45 AM …" at bounding box center [583, 180] width 88 height 12
select select "840"
click at [539, 174] on select "Select 09:00 AM 09:15 AM 09:30 AM 09:45 AM 10:00 AM 10:15 AM 10:30 AM 10:45 AM …" at bounding box center [583, 180] width 88 height 12
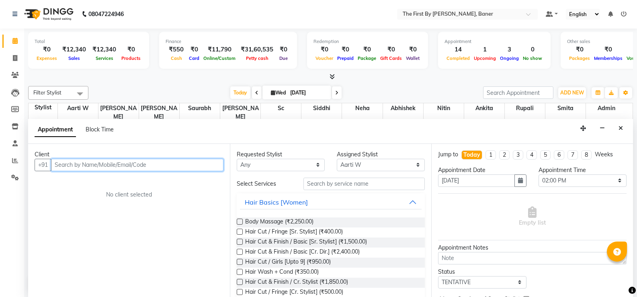
click at [109, 164] on input "text" at bounding box center [137, 165] width 172 height 12
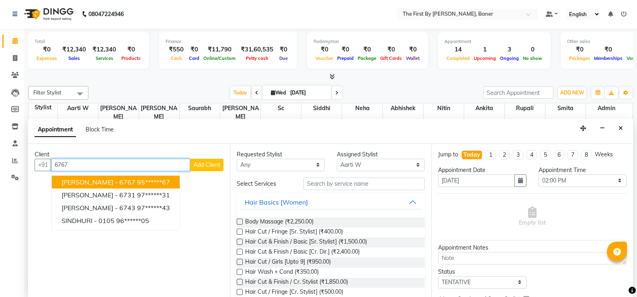
click at [61, 165] on input "6767" at bounding box center [120, 165] width 139 height 12
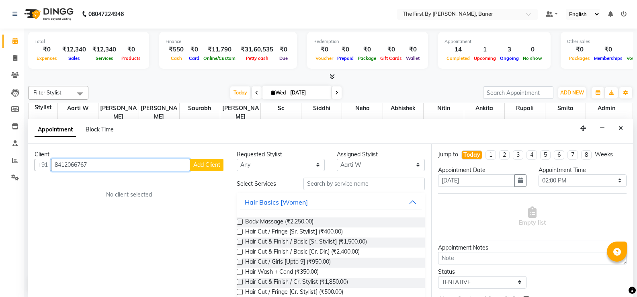
click at [186, 168] on input "8412066767" at bounding box center [120, 165] width 139 height 12
type input "8412066767"
click at [203, 168] on span "Add Client" at bounding box center [206, 164] width 27 height 7
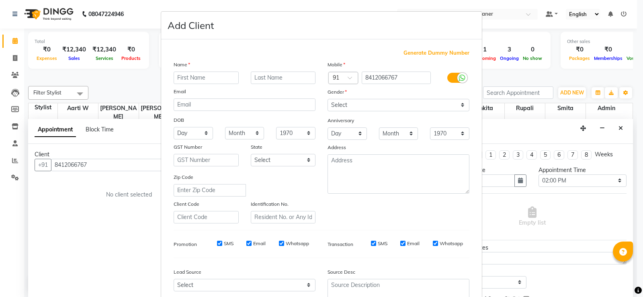
click at [201, 83] on input "text" at bounding box center [206, 78] width 65 height 12
type input "Sonali"
click at [340, 105] on select "Select [DEMOGRAPHIC_DATA] [DEMOGRAPHIC_DATA] Other Prefer Not To Say" at bounding box center [399, 105] width 142 height 12
select select "[DEMOGRAPHIC_DATA]"
click at [328, 99] on select "Select [DEMOGRAPHIC_DATA] [DEMOGRAPHIC_DATA] Other Prefer Not To Say" at bounding box center [399, 105] width 142 height 12
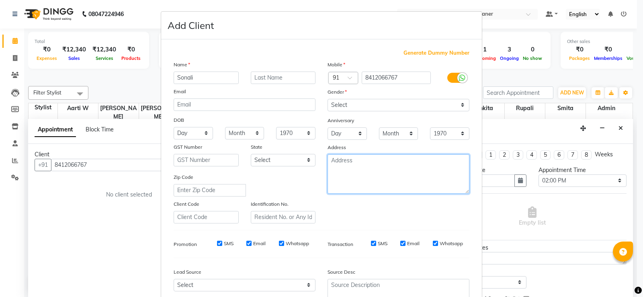
click at [360, 185] on textarea at bounding box center [399, 173] width 142 height 39
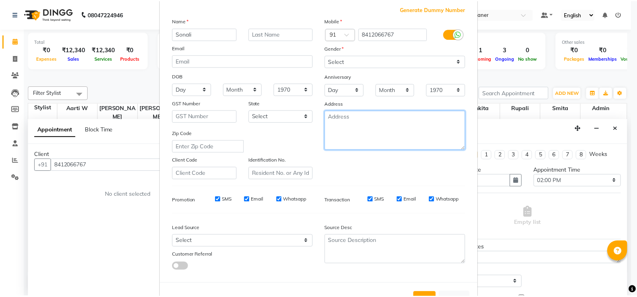
scroll to position [74, 0]
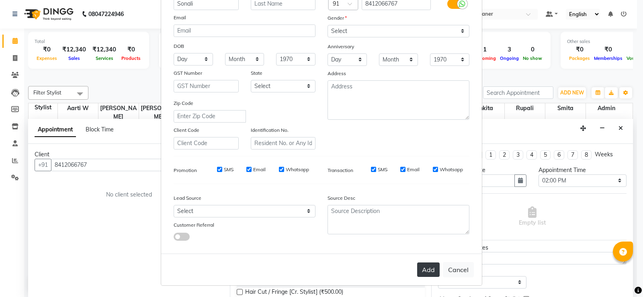
click at [422, 272] on button "Add" at bounding box center [428, 270] width 23 height 14
type input "84******67"
select select
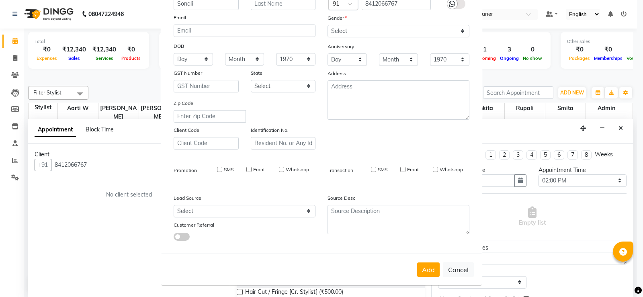
select select
checkbox input "false"
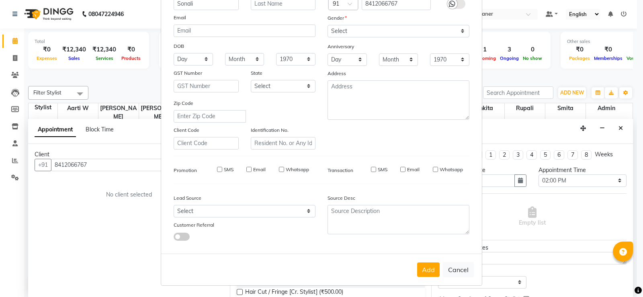
checkbox input "false"
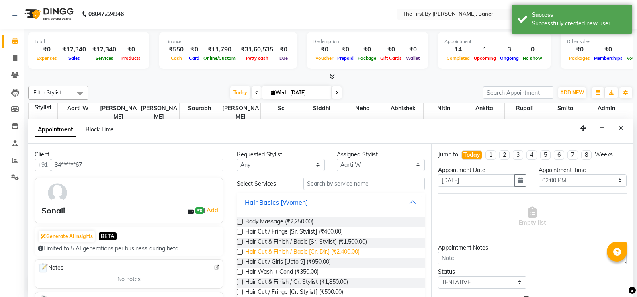
click at [357, 250] on span "Hair Cut & Finish / Basic [Cr. Dir.] (₹2,400.00)" at bounding box center [302, 253] width 115 height 10
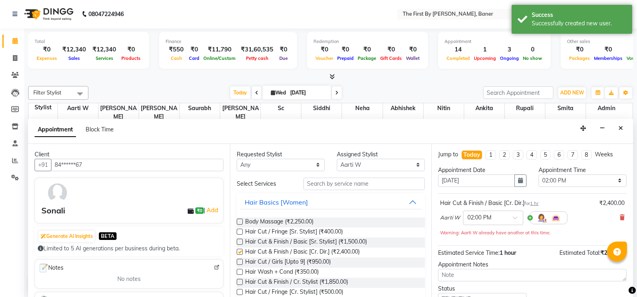
checkbox input "false"
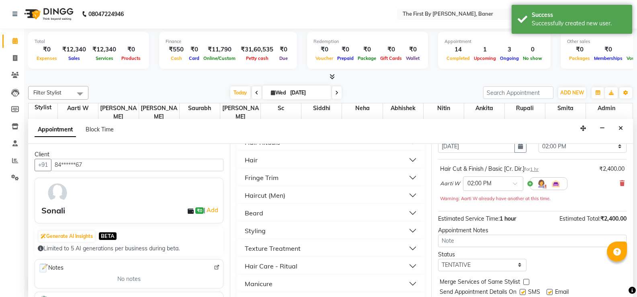
scroll to position [59, 0]
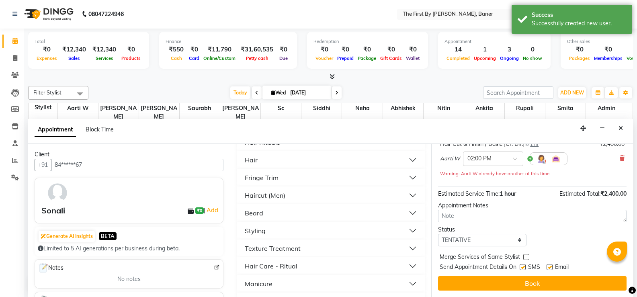
click at [505, 273] on div "Jump to [DATE] 1 2 3 4 5 6 7 8 Weeks Appointment Date [DATE] Appointment Time S…" at bounding box center [532, 220] width 202 height 153
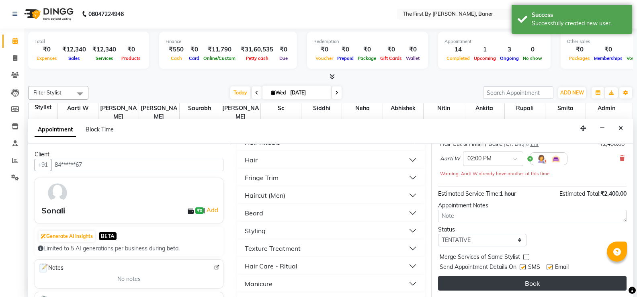
click at [505, 279] on button "Book" at bounding box center [532, 283] width 189 height 14
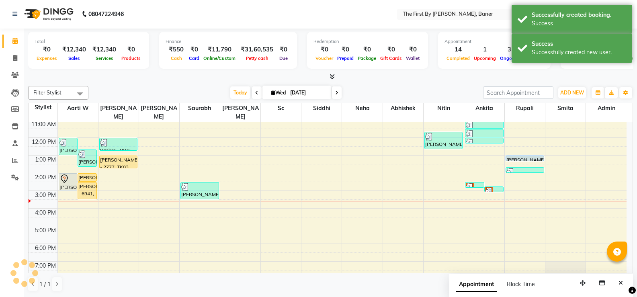
scroll to position [0, 0]
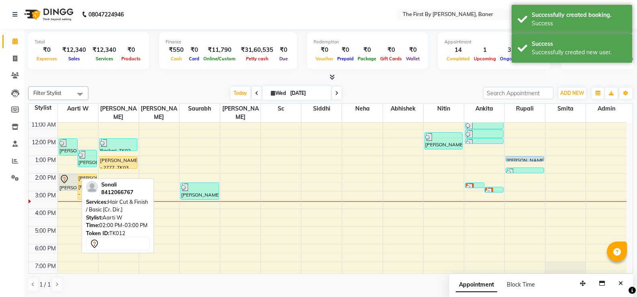
click at [69, 174] on icon at bounding box center [64, 179] width 10 height 10
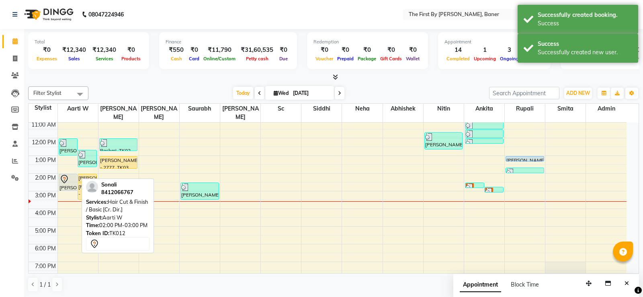
select select "7"
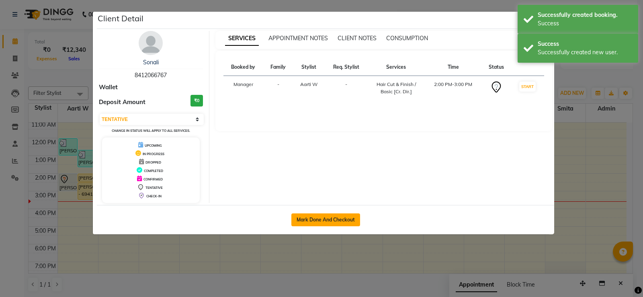
click at [356, 219] on button "Mark Done And Checkout" at bounding box center [325, 219] width 69 height 13
select select "6411"
select select "service"
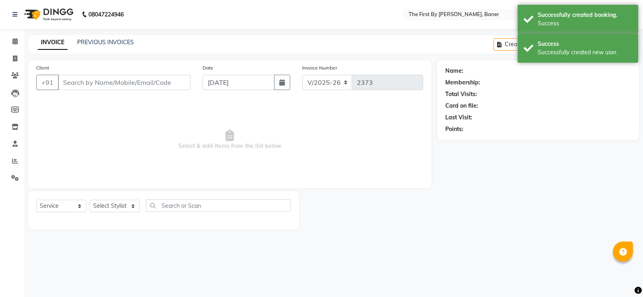
type input "84******67"
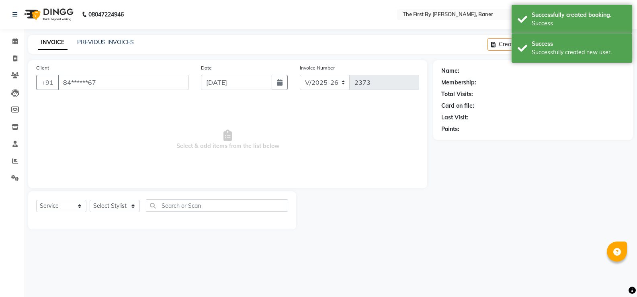
select select "49005"
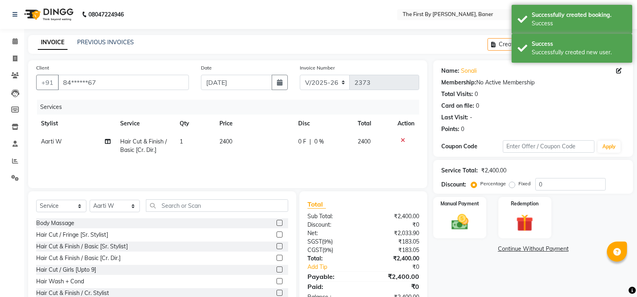
click at [88, 205] on div "Select Service Product Membership Package Voucher Prepaid Gift Card Select Styl…" at bounding box center [162, 208] width 252 height 19
click at [71, 207] on select "Select Service Product Membership Package Voucher Prepaid Gift Card" at bounding box center [61, 206] width 50 height 12
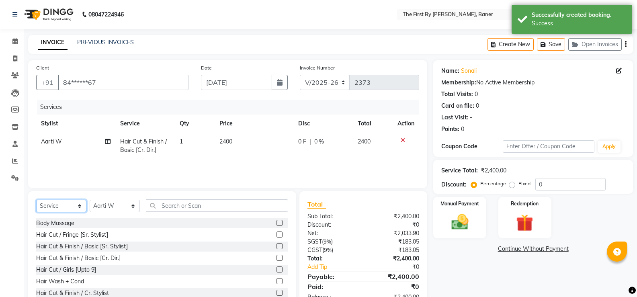
select select "product"
click at [36, 200] on select "Select Service Product Membership Package Voucher Prepaid Gift Card" at bounding box center [61, 206] width 50 height 12
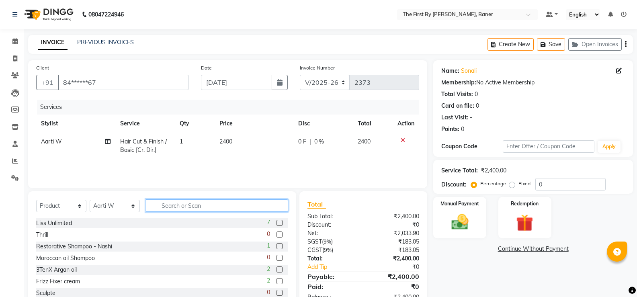
click at [171, 209] on input "text" at bounding box center [217, 205] width 142 height 12
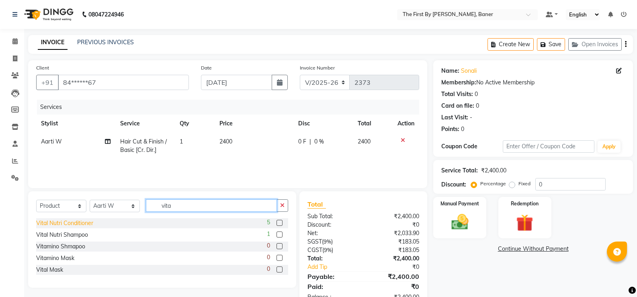
type input "vita"
click at [59, 224] on div "Vital Nutri Conditioner" at bounding box center [64, 223] width 57 height 8
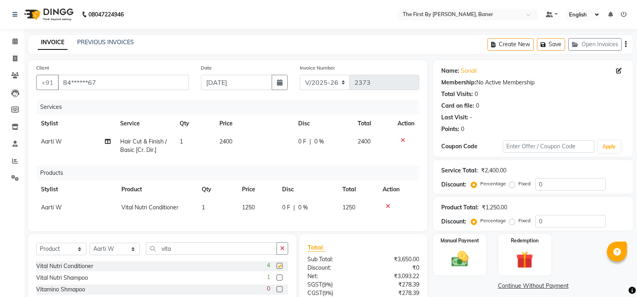
checkbox input "false"
click at [484, 268] on div "Manual Payment" at bounding box center [460, 254] width 55 height 43
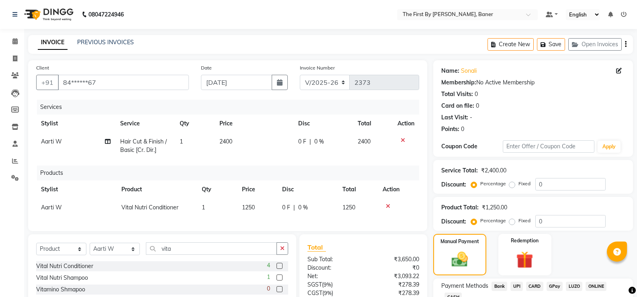
scroll to position [74, 0]
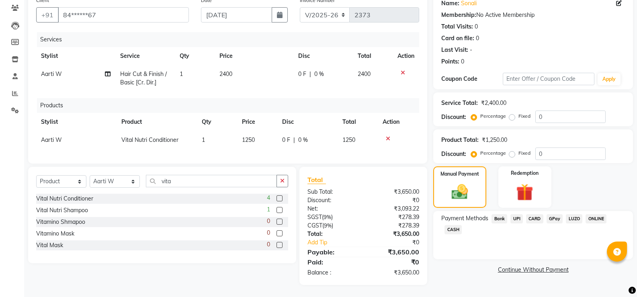
click at [520, 215] on span "UPI" at bounding box center [517, 218] width 12 height 9
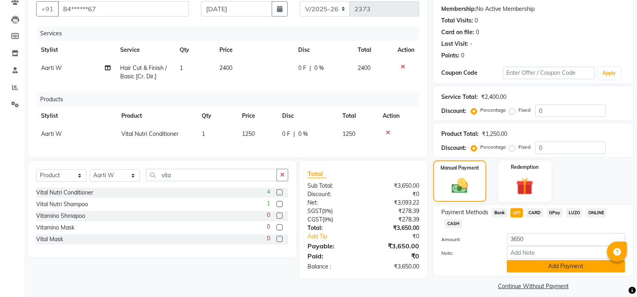
click at [523, 267] on button "Add Payment" at bounding box center [566, 266] width 118 height 12
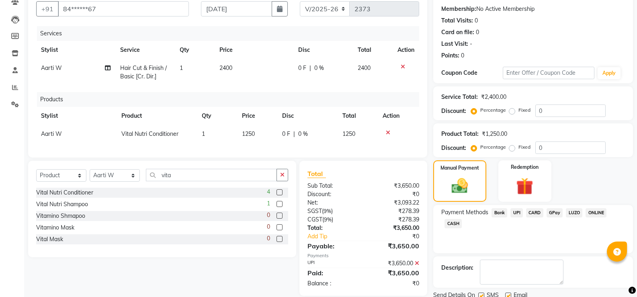
scroll to position [104, 0]
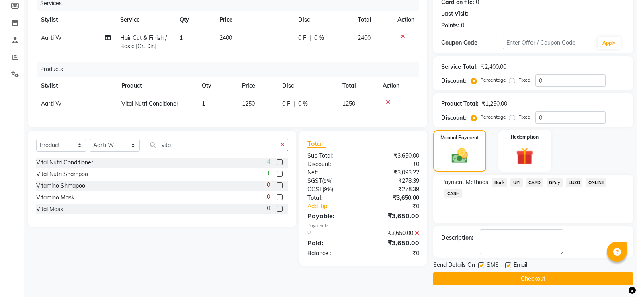
click at [499, 273] on button "Checkout" at bounding box center [533, 279] width 200 height 12
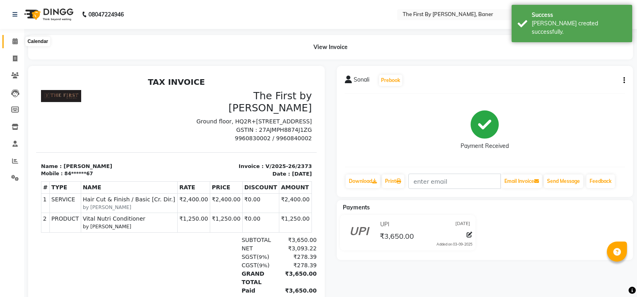
drag, startPoint x: 16, startPoint y: 42, endPoint x: 18, endPoint y: 48, distance: 6.1
click at [15, 42] on icon at bounding box center [14, 41] width 5 height 6
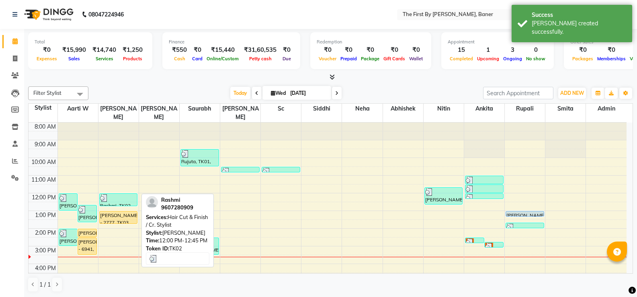
click at [133, 194] on div at bounding box center [118, 198] width 37 height 8
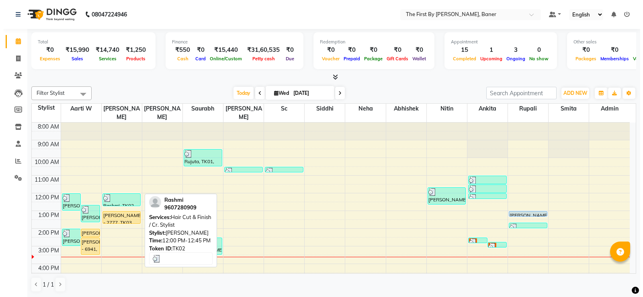
select select "3"
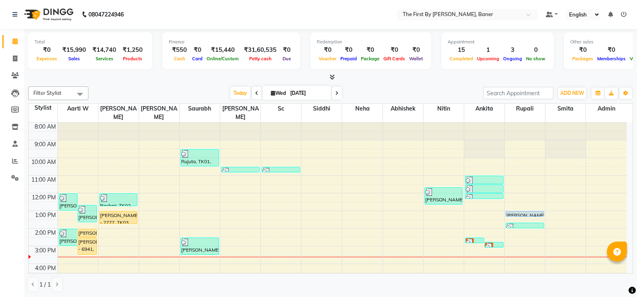
click at [63, 259] on div "8:00 AM 9:00 AM 10:00 AM 11:00 AM 12:00 PM 1:00 PM 2:00 PM 3:00 PM 4:00 PM 5:00…" at bounding box center [328, 238] width 598 height 230
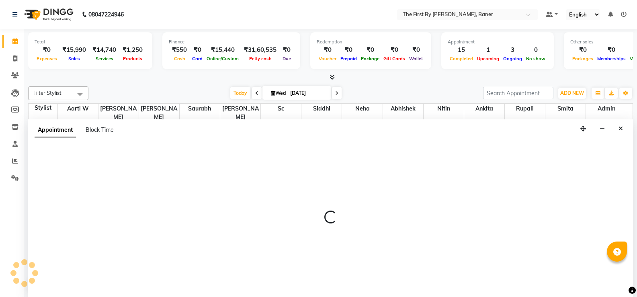
select select "49005"
select select "960"
select select "tentative"
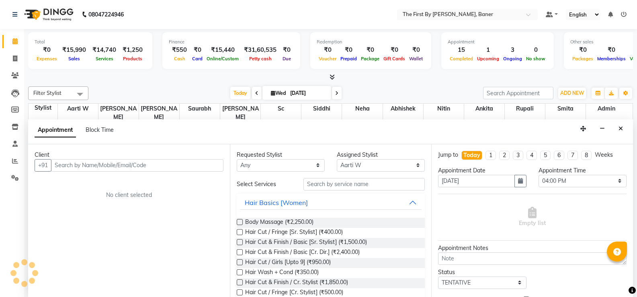
scroll to position [0, 0]
click at [61, 165] on input "text" at bounding box center [137, 165] width 172 height 12
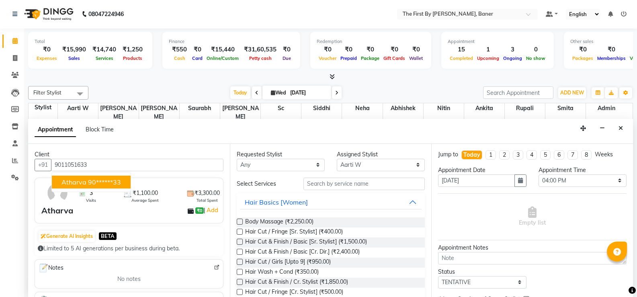
click at [70, 177] on ngb-typeahead-window "Atharva 90******33" at bounding box center [91, 182] width 80 height 20
click at [69, 179] on span "Atharva" at bounding box center [74, 182] width 25 height 8
type input "90******33"
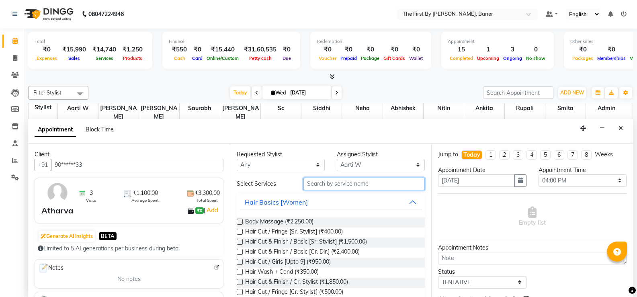
click at [339, 179] on input "text" at bounding box center [364, 184] width 121 height 12
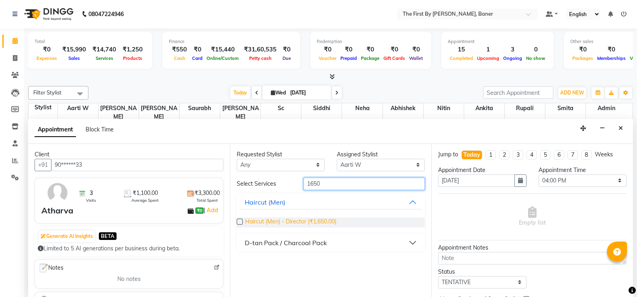
type input "1650"
click at [302, 219] on span "Haircut (Men) - Director (₹1,650.00)" at bounding box center [290, 222] width 91 height 10
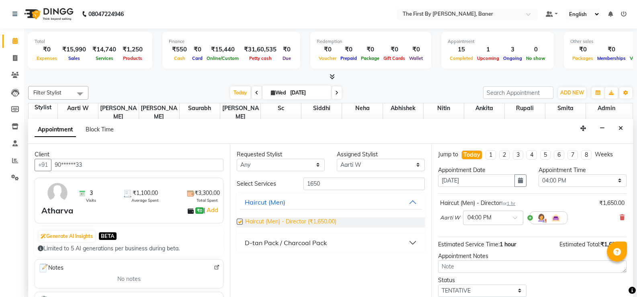
checkbox input "false"
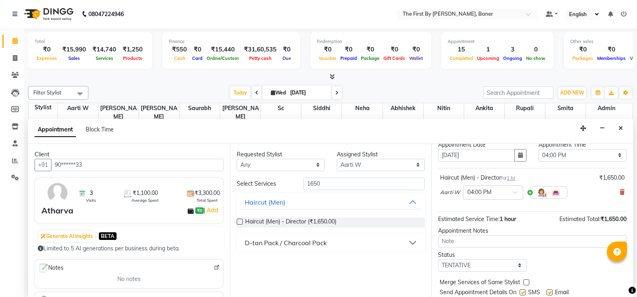
scroll to position [51, 0]
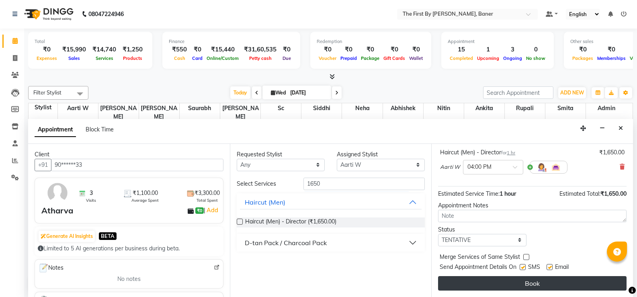
click at [510, 279] on button "Book" at bounding box center [532, 283] width 189 height 14
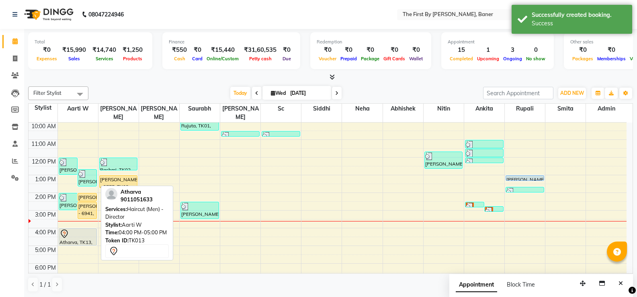
scroll to position [70, 0]
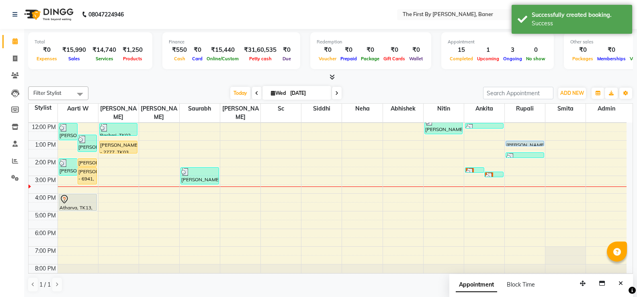
click at [66, 206] on div "8:00 AM 9:00 AM 10:00 AM 11:00 AM 12:00 PM 1:00 PM 2:00 PM 3:00 PM 4:00 PM 5:00…" at bounding box center [328, 167] width 598 height 230
select select "49005"
select select "tentative"
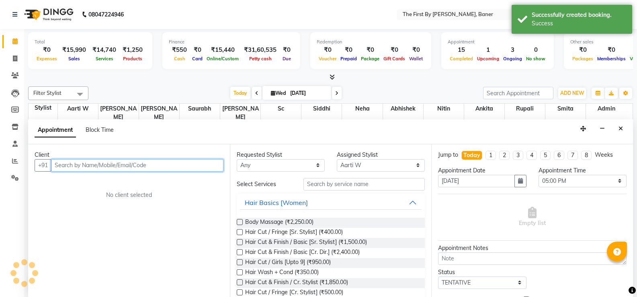
scroll to position [0, 0]
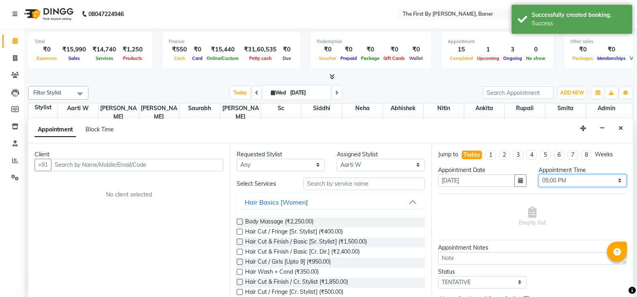
click at [542, 177] on select "Select 09:00 AM 09:15 AM 09:30 AM 09:45 AM 10:00 AM 10:15 AM 10:30 AM 10:45 AM …" at bounding box center [583, 180] width 88 height 12
select select "1005"
click at [539, 174] on select "Select 09:00 AM 09:15 AM 09:30 AM 09:45 AM 10:00 AM 10:15 AM 10:30 AM 10:45 AM …" at bounding box center [583, 180] width 88 height 12
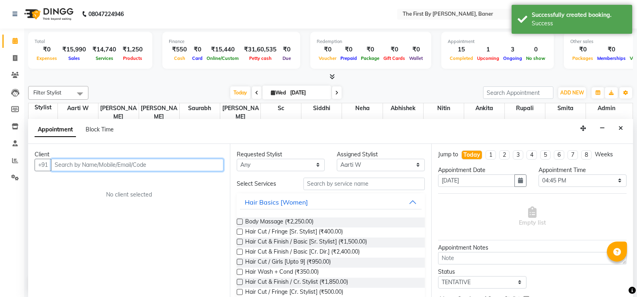
click at [91, 165] on input "text" at bounding box center [137, 165] width 172 height 12
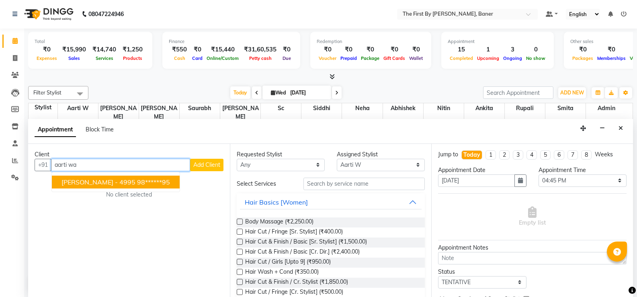
click at [90, 185] on span "[PERSON_NAME] - 4995" at bounding box center [99, 182] width 74 height 8
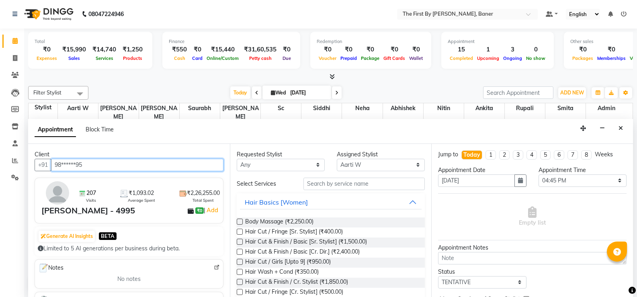
type input "98******95"
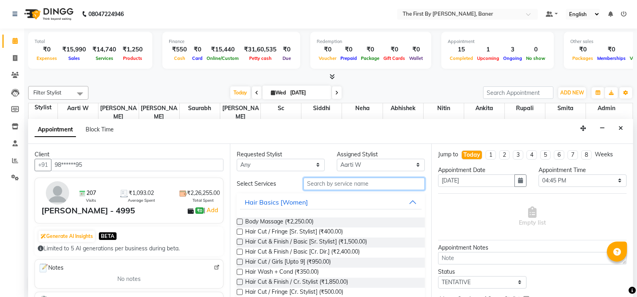
click at [305, 181] on input "text" at bounding box center [364, 184] width 121 height 12
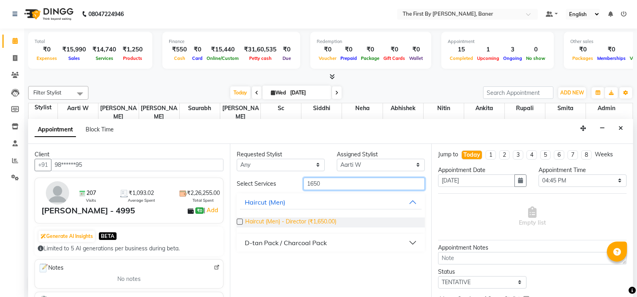
type input "1650"
click at [318, 222] on span "Haircut (Men) - Director (₹1,650.00)" at bounding box center [290, 222] width 91 height 10
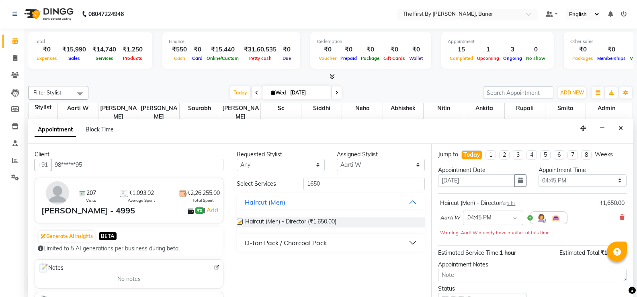
checkbox input "false"
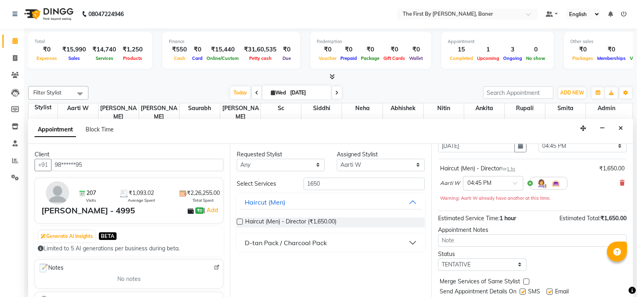
scroll to position [59, 0]
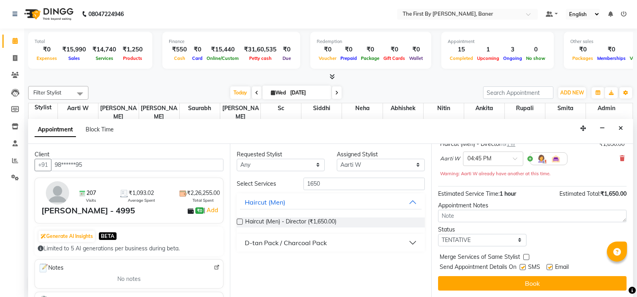
click at [483, 277] on button "Book" at bounding box center [532, 283] width 189 height 14
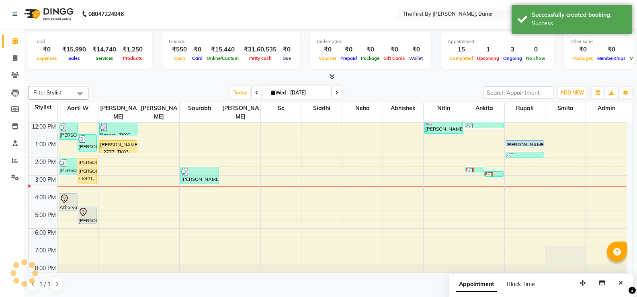
scroll to position [0, 0]
